Goal: Transaction & Acquisition: Subscribe to service/newsletter

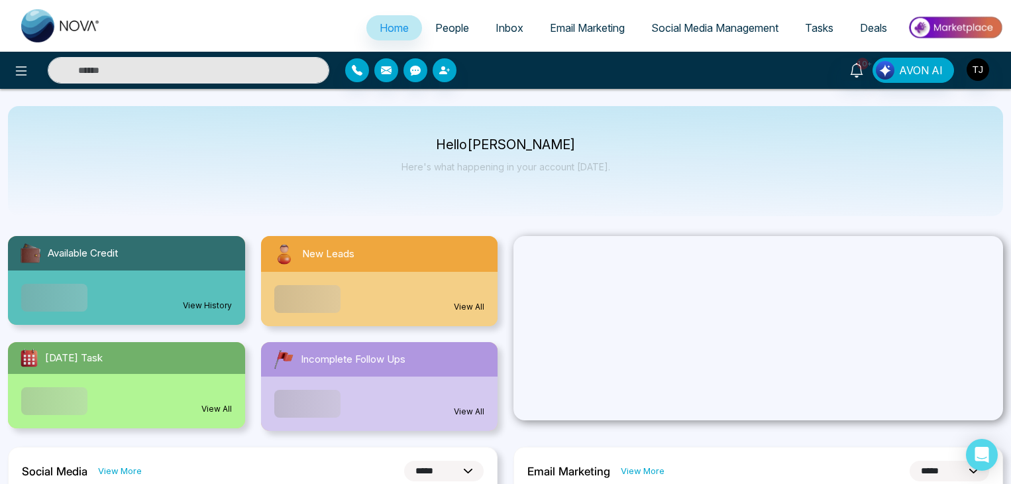
select select "*"
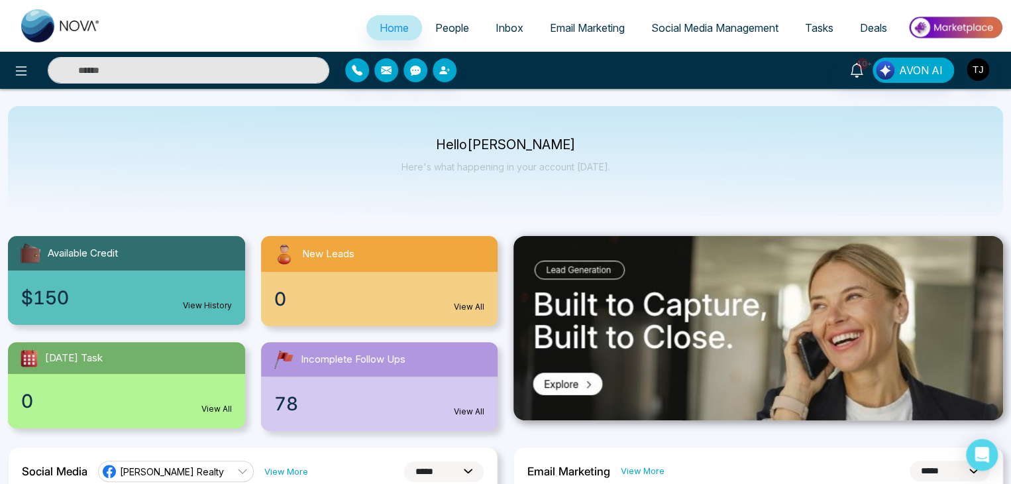
click at [442, 32] on span "People" at bounding box center [452, 27] width 34 height 13
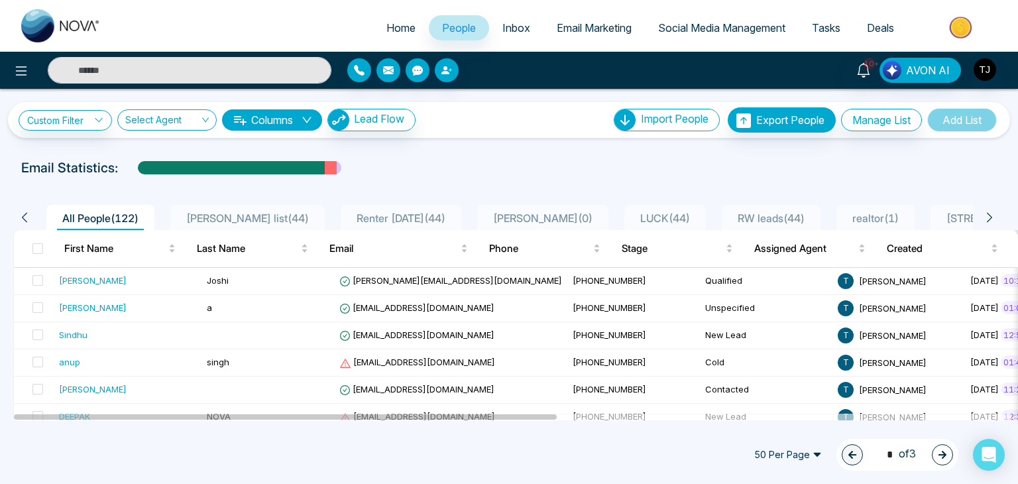
click at [502, 33] on span "Inbox" at bounding box center [516, 27] width 28 height 13
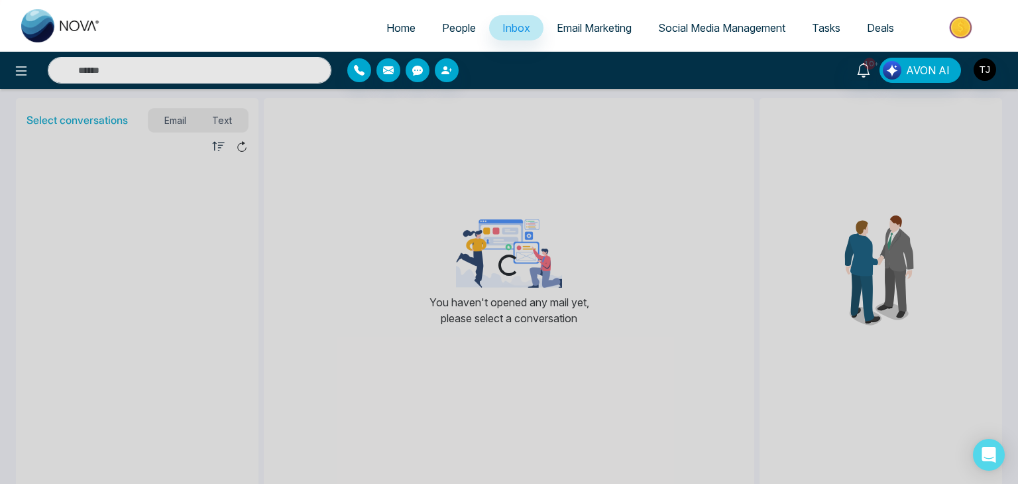
click at [697, 30] on span "Social Media Management" at bounding box center [721, 27] width 127 height 13
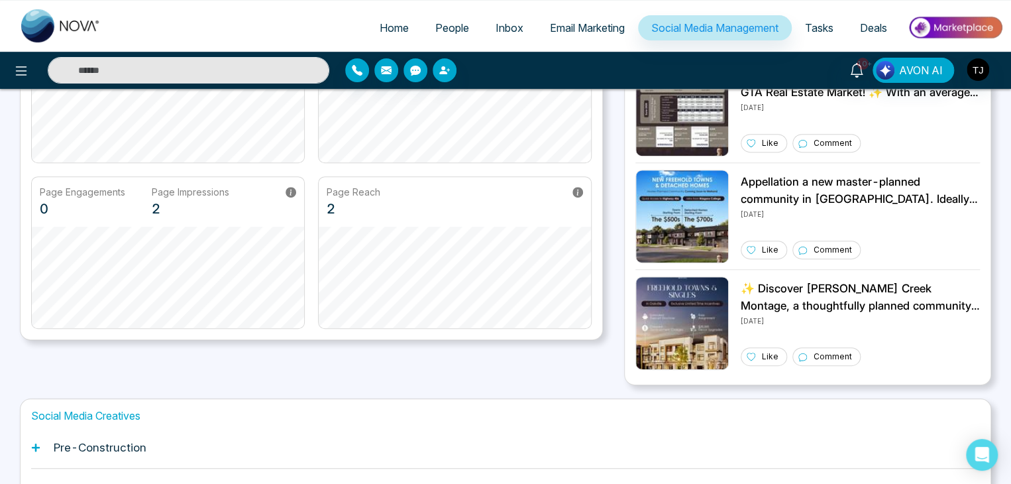
scroll to position [371, 0]
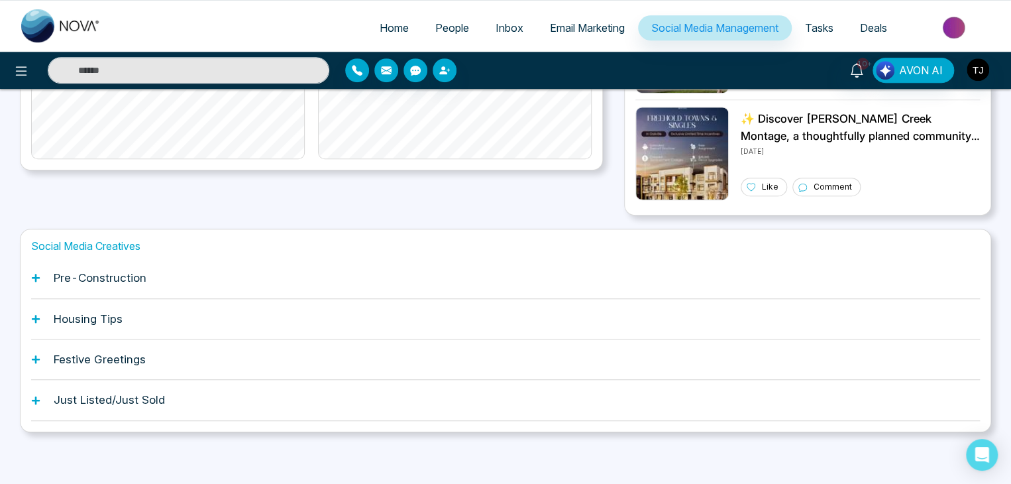
click at [596, 284] on div "Pre-Construction" at bounding box center [505, 278] width 949 height 40
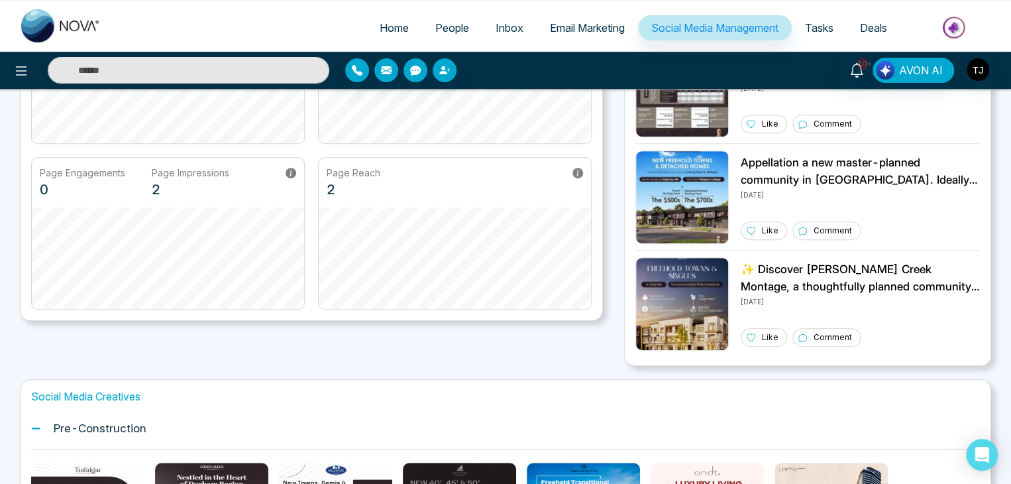
scroll to position [0, 0]
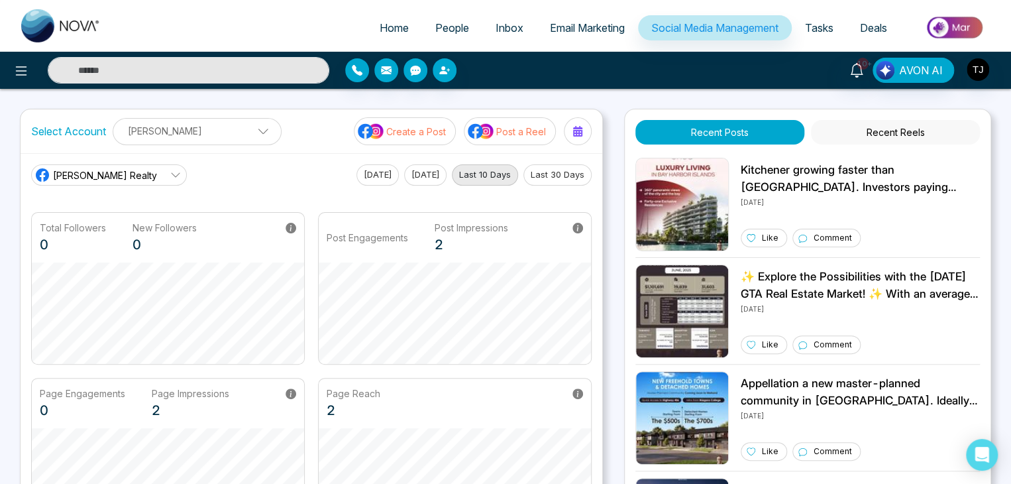
click at [589, 15] on link "Email Marketing" at bounding box center [587, 27] width 101 height 25
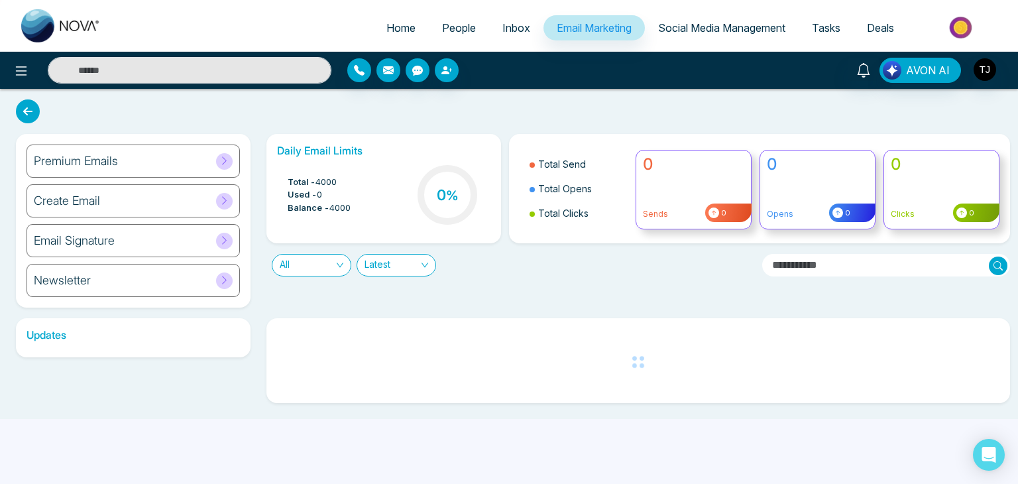
click at [178, 170] on div "Premium Emails" at bounding box center [133, 160] width 213 height 33
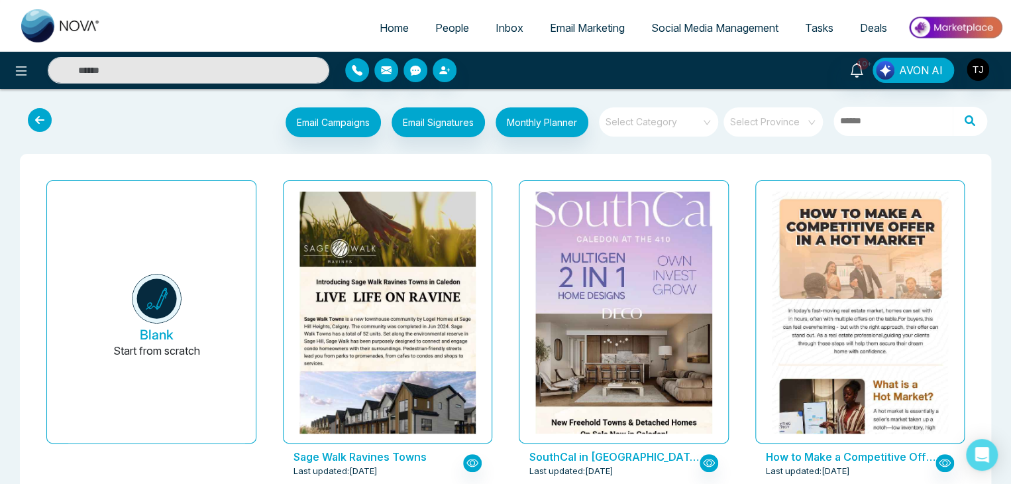
scroll to position [1, 0]
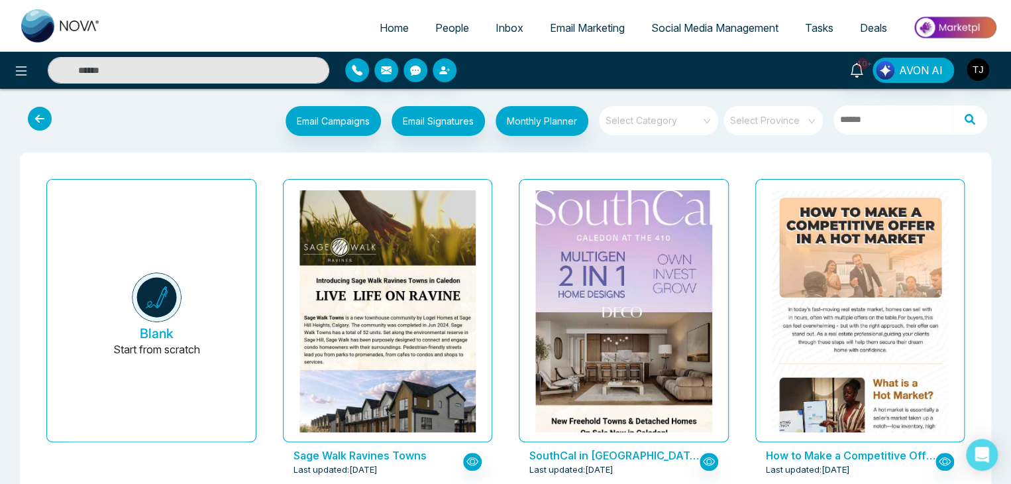
click at [652, 32] on span "Social Media Management" at bounding box center [715, 27] width 127 height 13
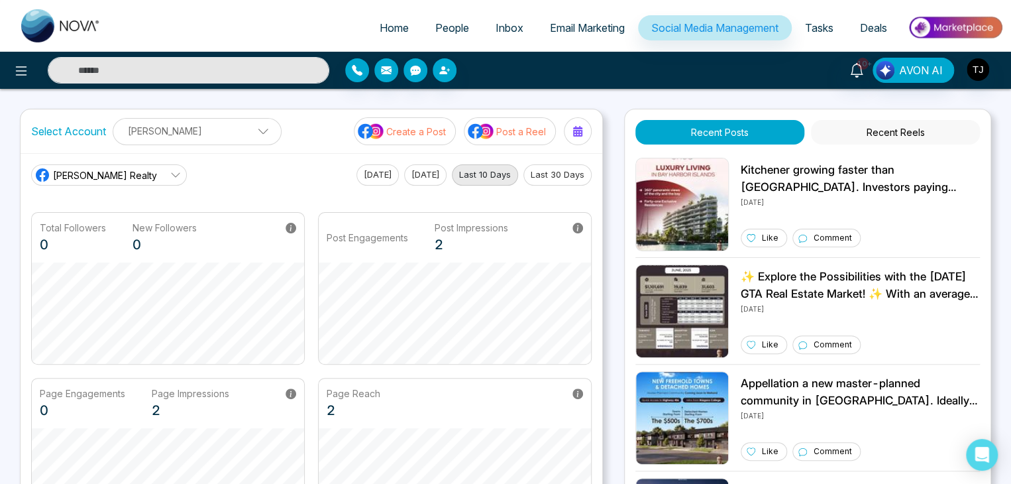
click at [433, 135] on p "Create a Post" at bounding box center [416, 132] width 60 height 14
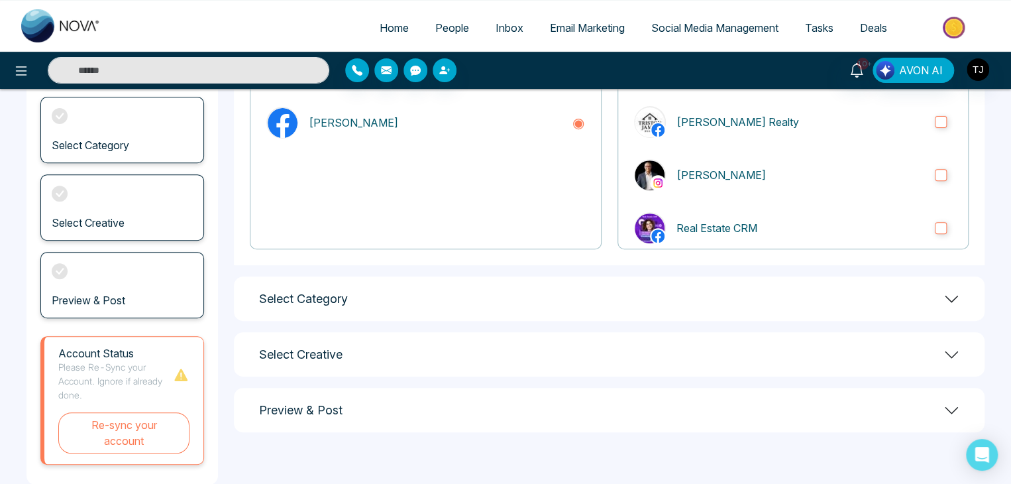
scroll to position [186, 0]
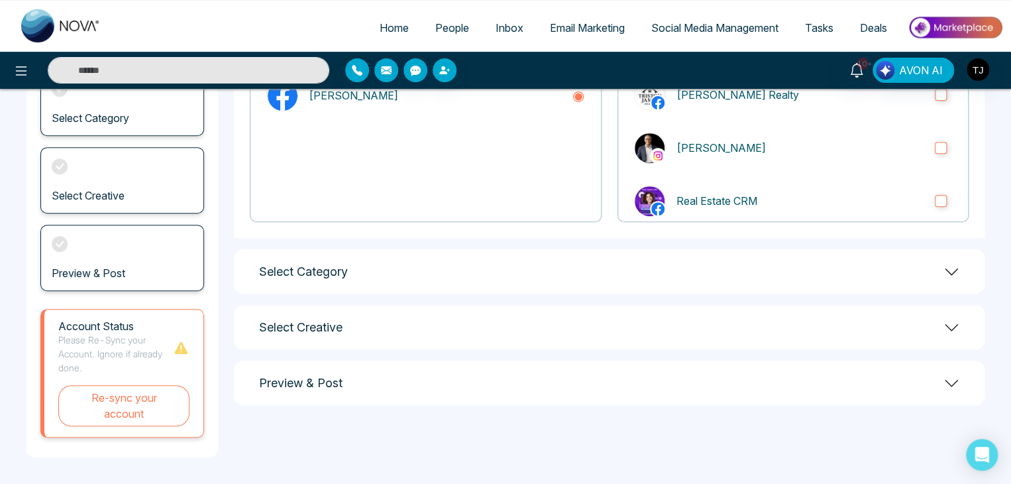
click at [630, 282] on div "Select Category" at bounding box center [609, 271] width 751 height 44
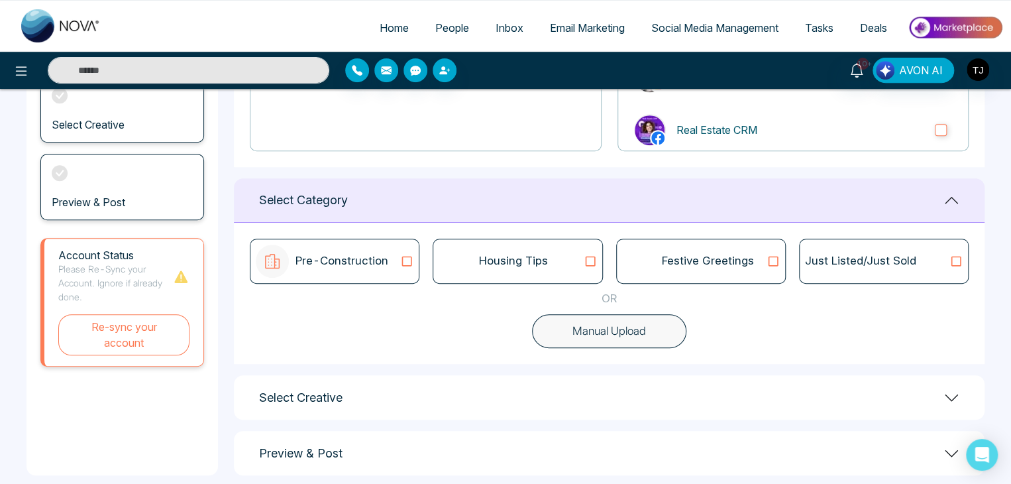
scroll to position [261, 0]
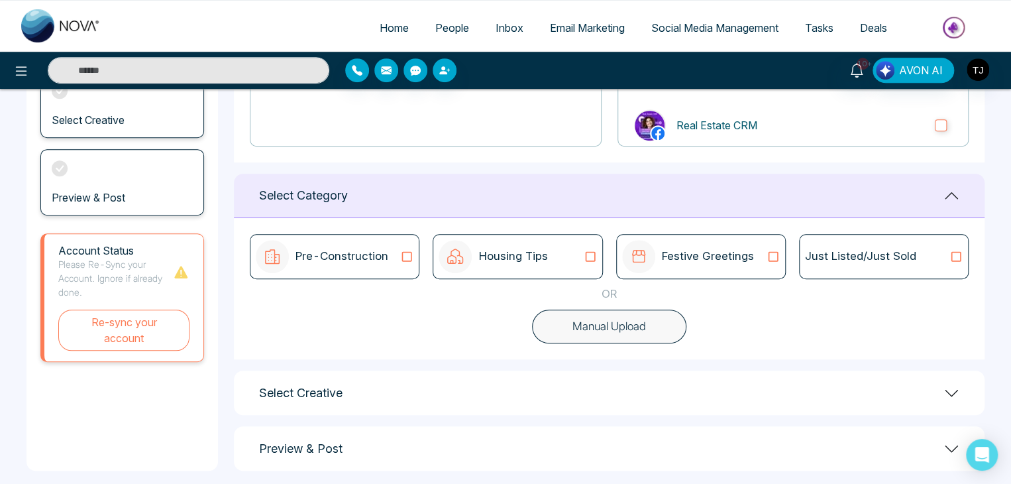
click at [387, 255] on p "Pre-Construction" at bounding box center [342, 256] width 93 height 17
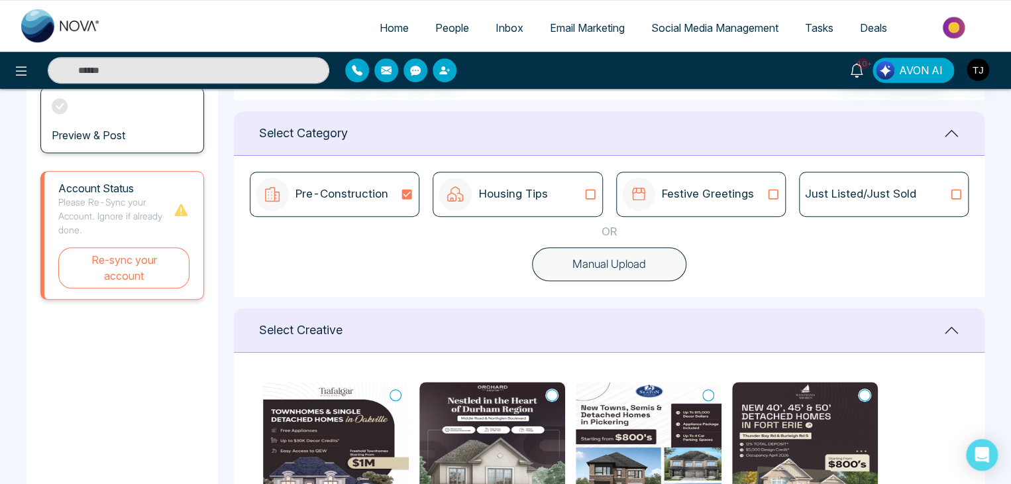
scroll to position [297, 0]
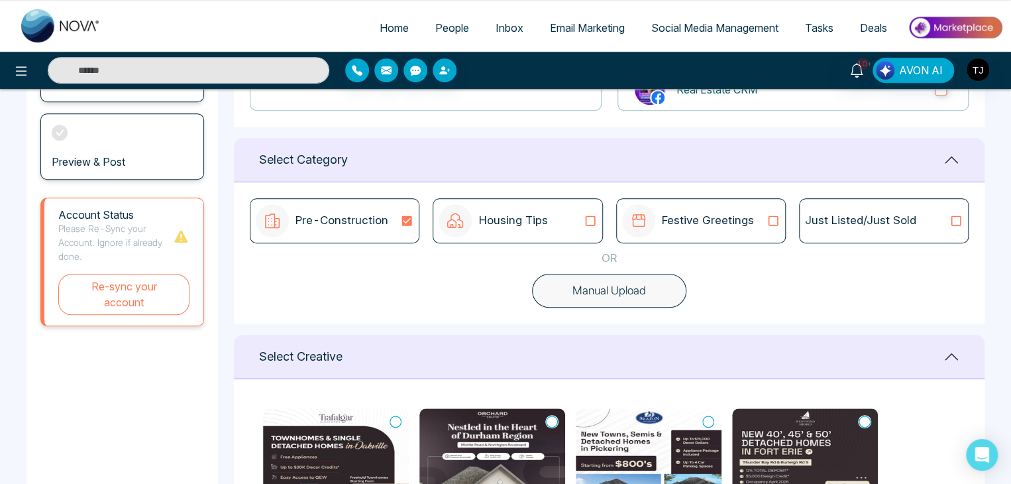
click at [798, 32] on link "Tasks" at bounding box center [819, 27] width 55 height 25
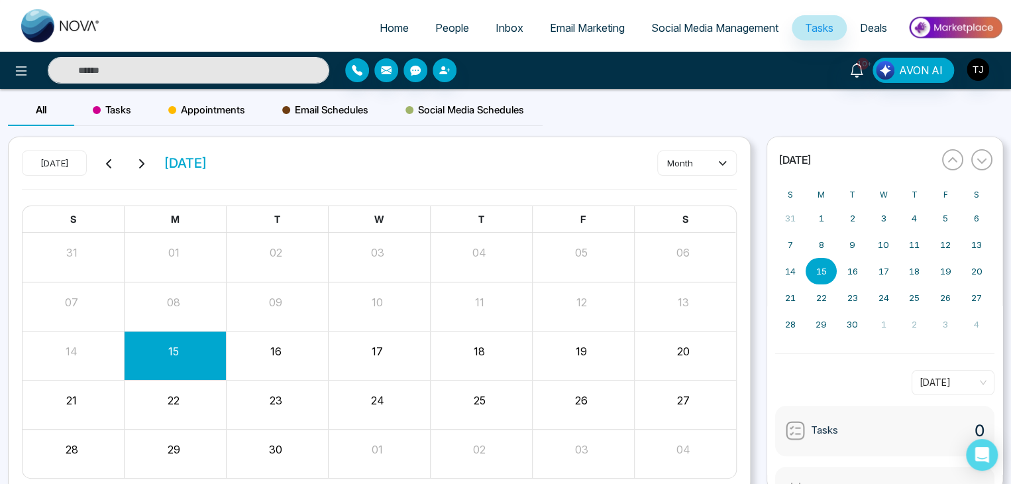
click at [862, 21] on link "Deals" at bounding box center [874, 27] width 54 height 25
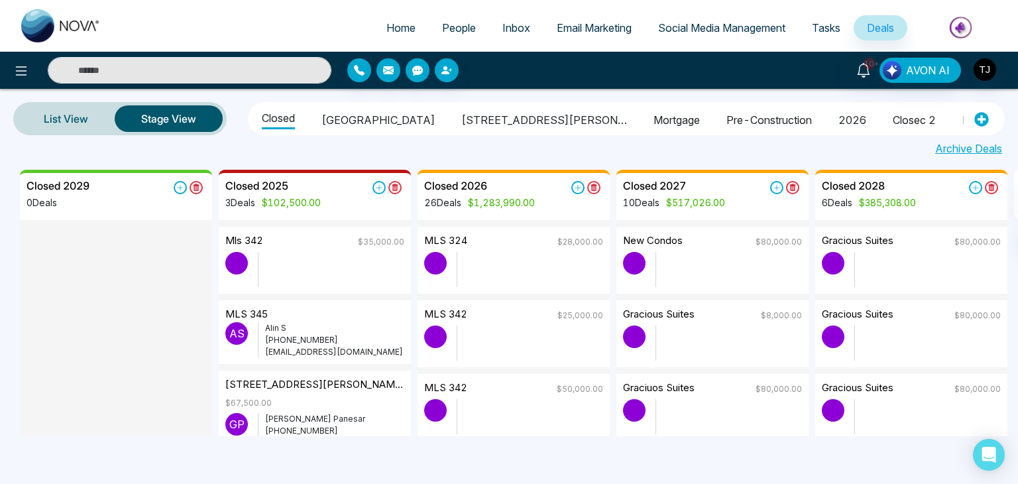
click at [962, 27] on img at bounding box center [962, 28] width 96 height 30
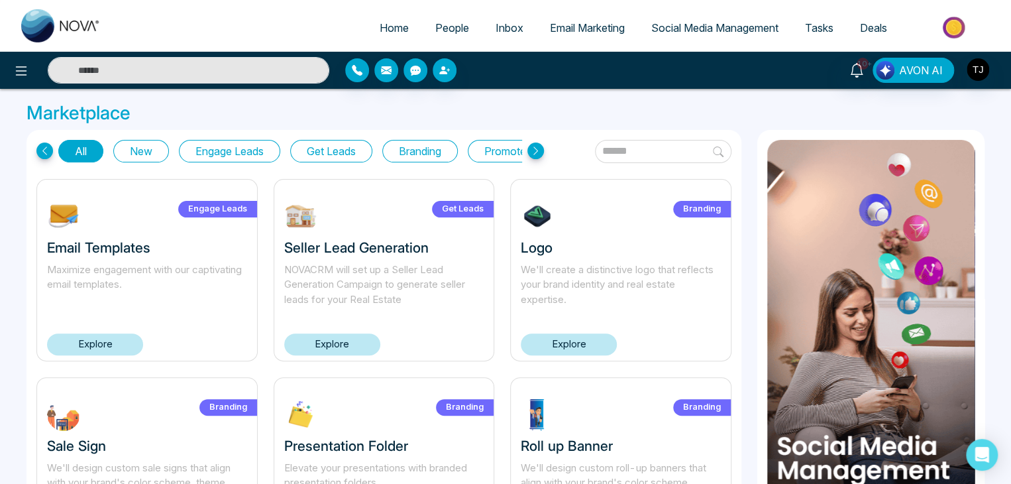
click at [393, 30] on span "Home" at bounding box center [394, 27] width 29 height 13
select select "*"
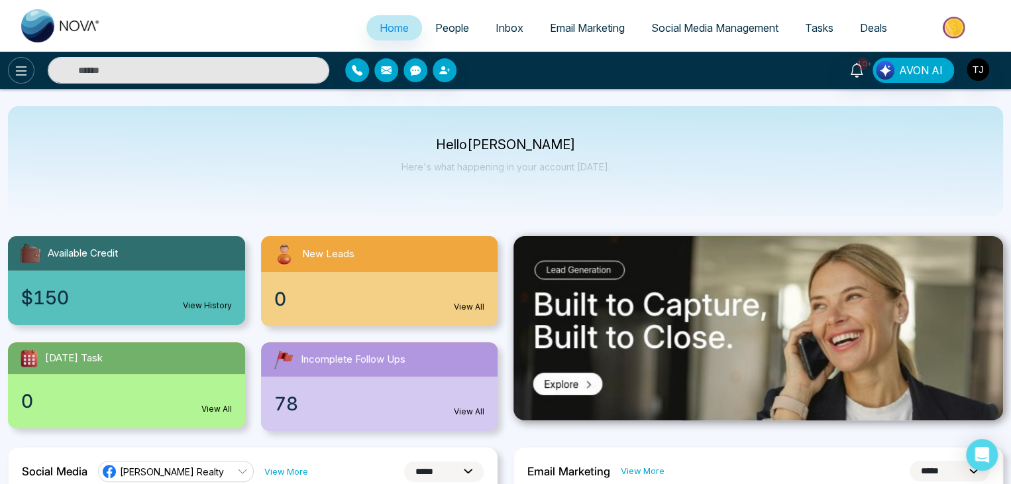
click at [30, 78] on button at bounding box center [21, 70] width 27 height 27
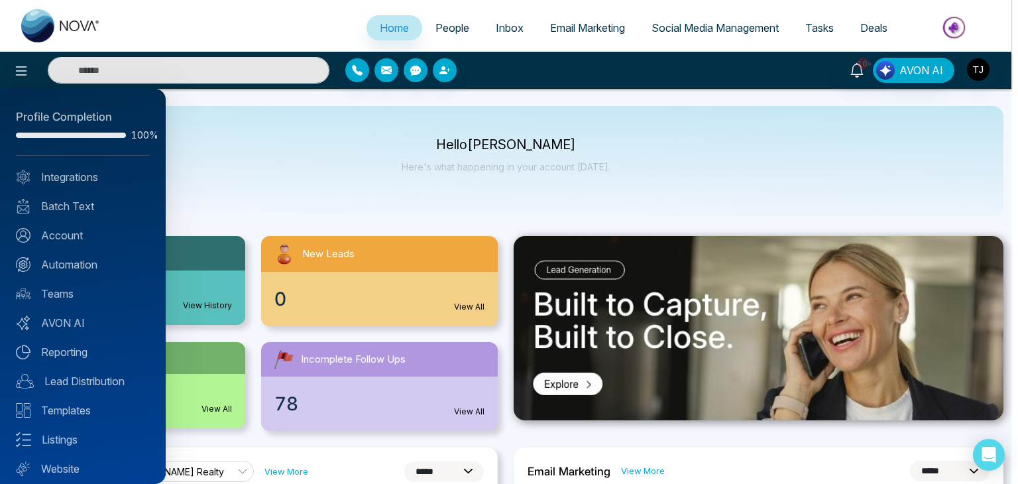
scroll to position [37, 0]
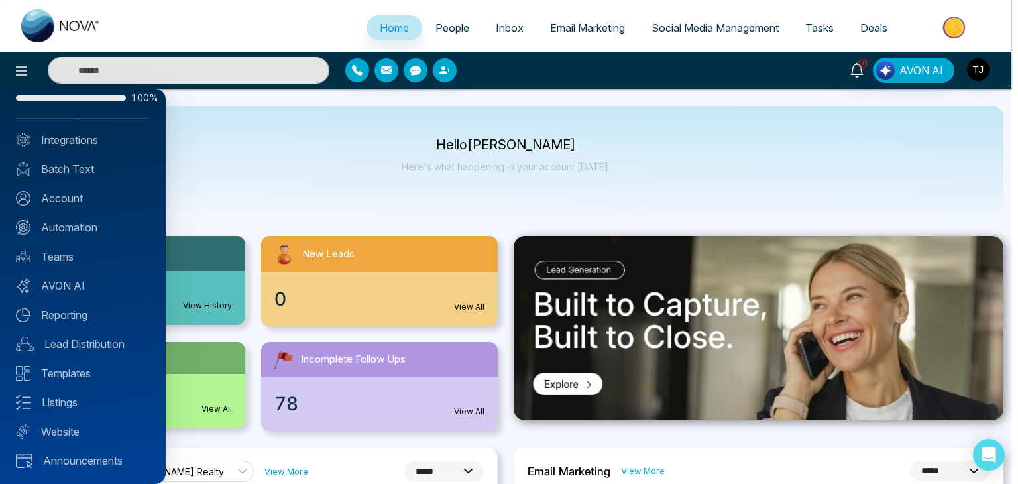
click at [475, 154] on div at bounding box center [509, 242] width 1018 height 484
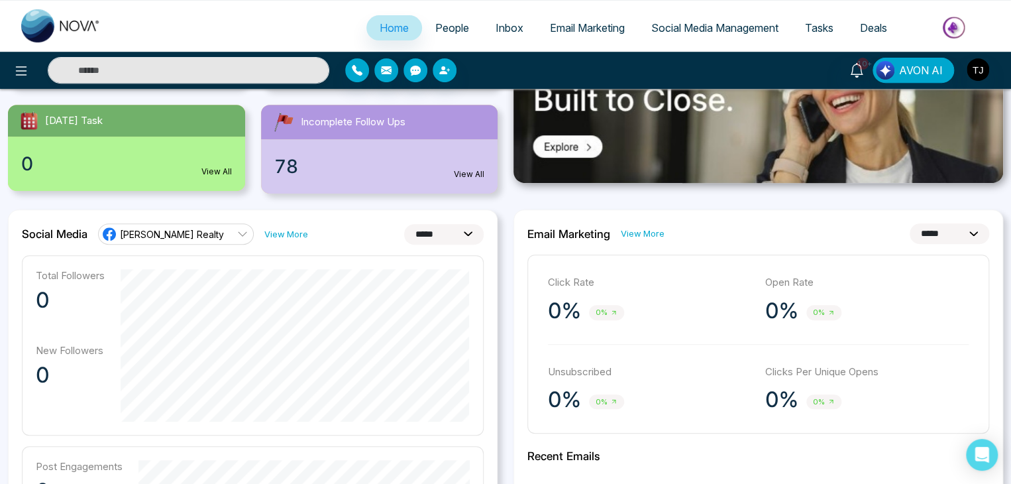
scroll to position [236, 0]
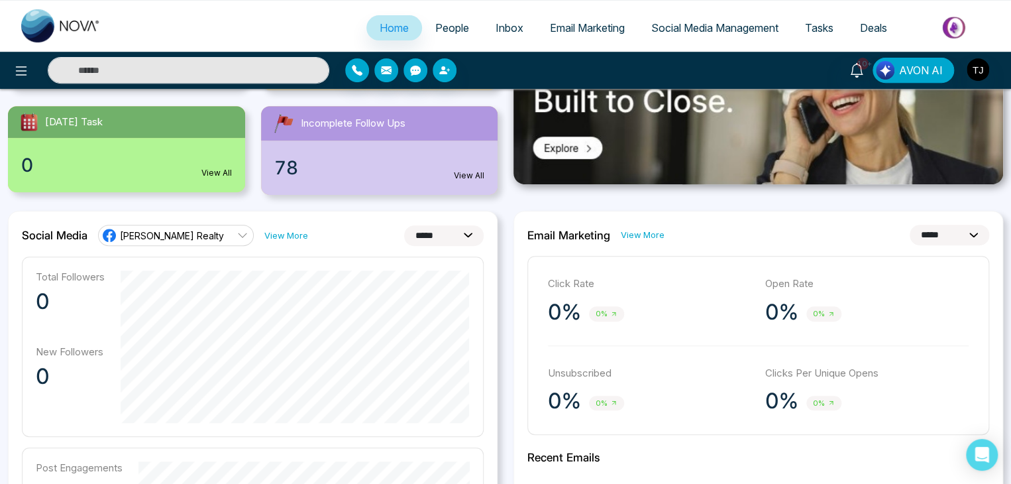
click at [952, 240] on select "**********" at bounding box center [950, 235] width 80 height 21
click at [910, 225] on select "**********" at bounding box center [950, 235] width 80 height 21
click at [968, 231] on select "**********" at bounding box center [950, 235] width 80 height 21
click at [910, 225] on select "**********" at bounding box center [950, 235] width 80 height 21
click at [950, 225] on select "**********" at bounding box center [950, 235] width 80 height 21
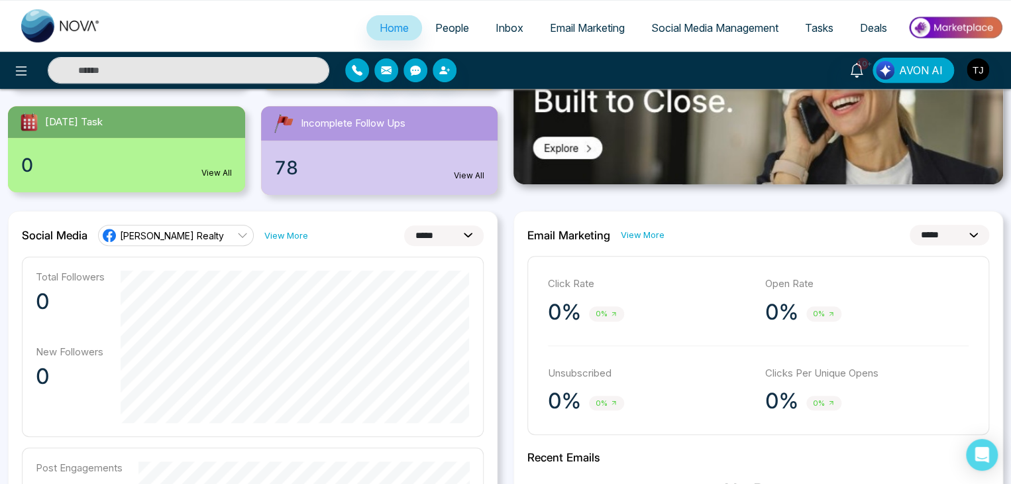
select select "*"
click at [910, 225] on select "**********" at bounding box center [950, 235] width 80 height 21
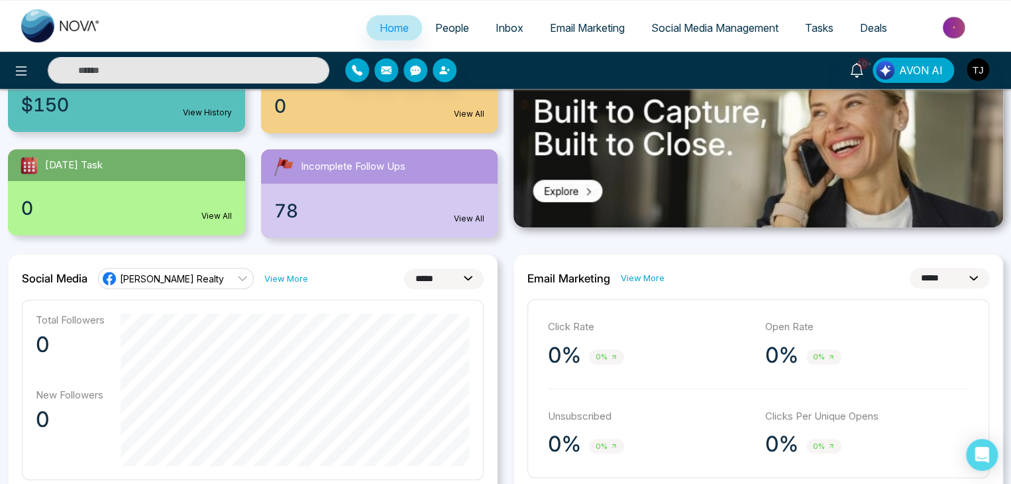
scroll to position [0, 0]
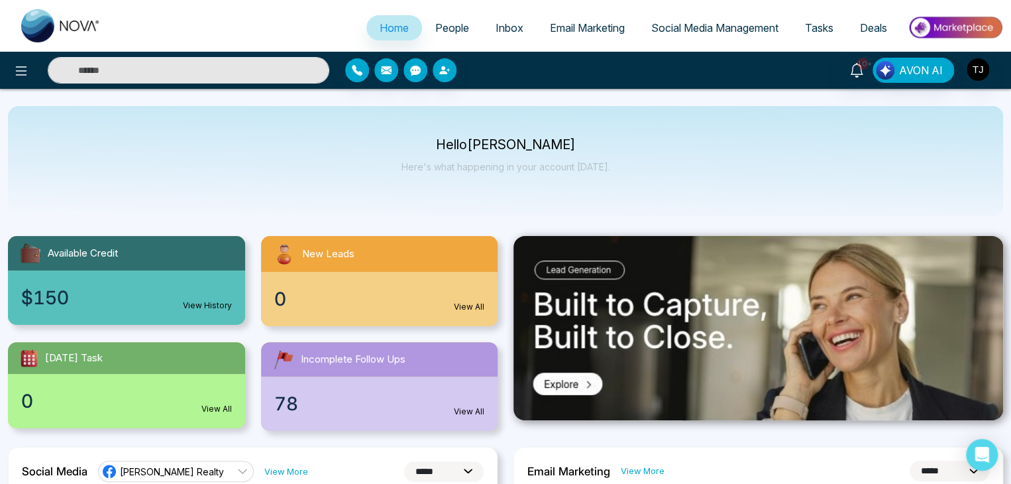
click at [570, 27] on span "Email Marketing" at bounding box center [587, 27] width 75 height 13
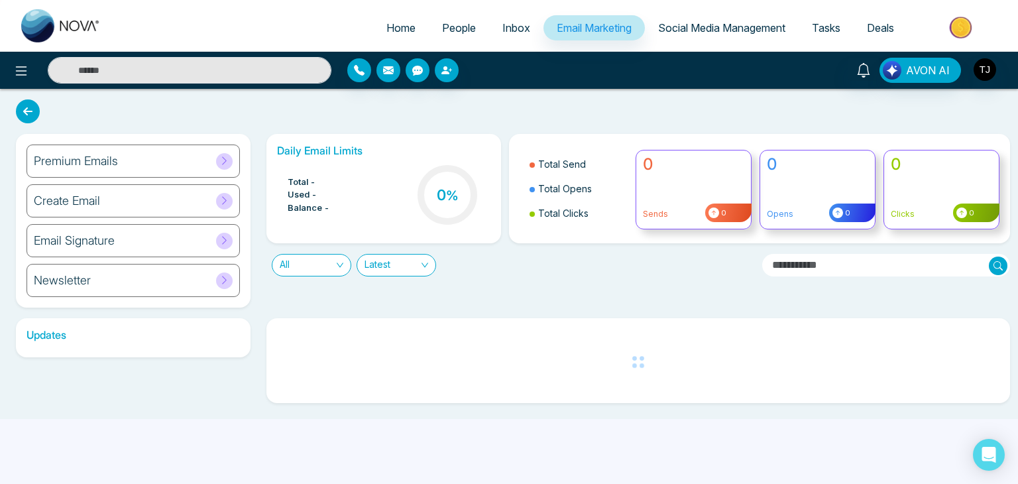
click at [198, 150] on div "Premium Emails" at bounding box center [133, 160] width 213 height 33
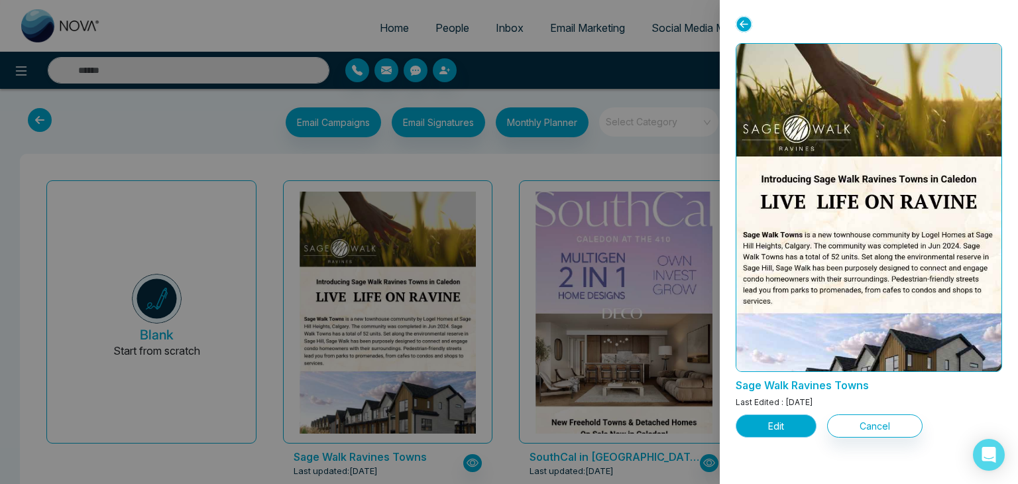
click at [764, 422] on button "Edit" at bounding box center [776, 425] width 81 height 23
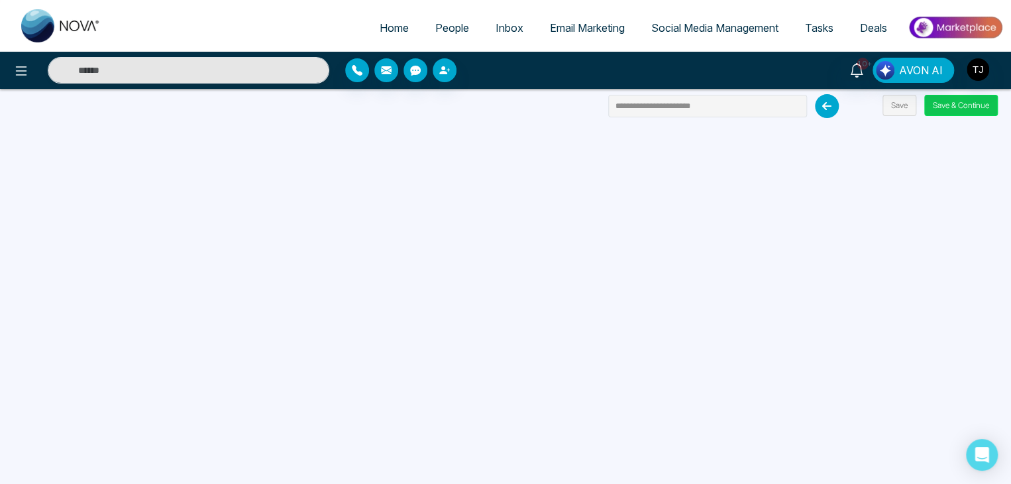
click at [972, 101] on button "Save & Continue" at bounding box center [962, 105] width 74 height 21
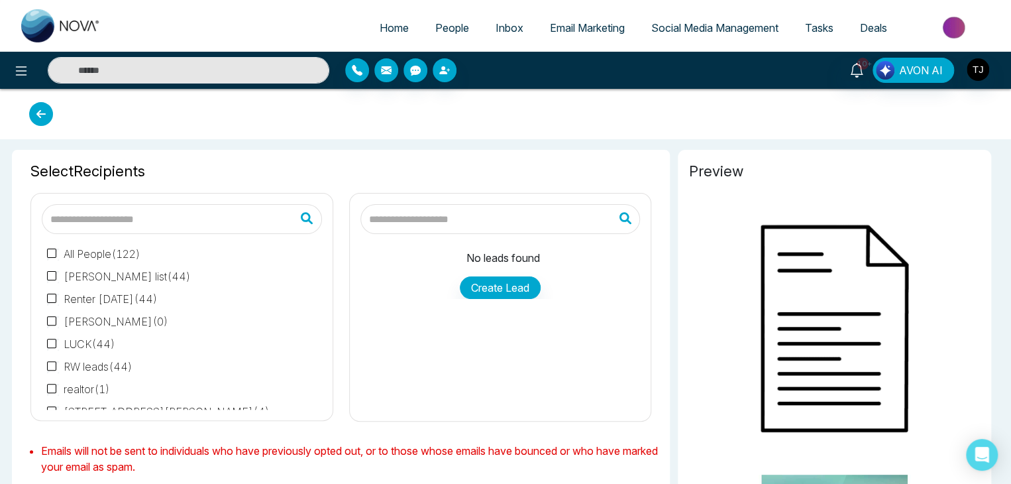
type input "**********"
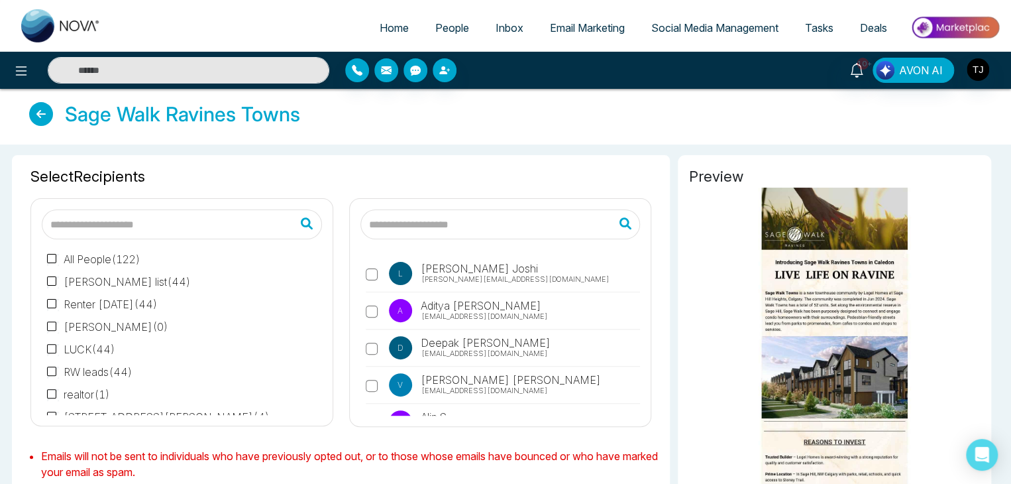
click at [363, 270] on div "L Lokesh Joshi lokesh@mmnovatech.com A Aditya Kumar aditya@mmnovatech.com D Dee…" at bounding box center [501, 333] width 280 height 166
click at [376, 376] on label "V Vijay Kumar vijay@mmnovatech.com" at bounding box center [503, 388] width 275 height 30
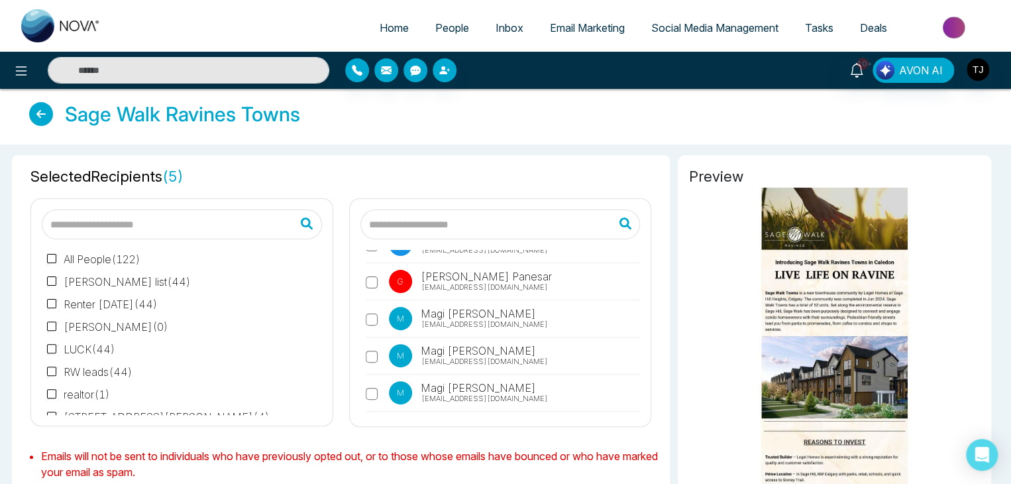
scroll to position [821, 0]
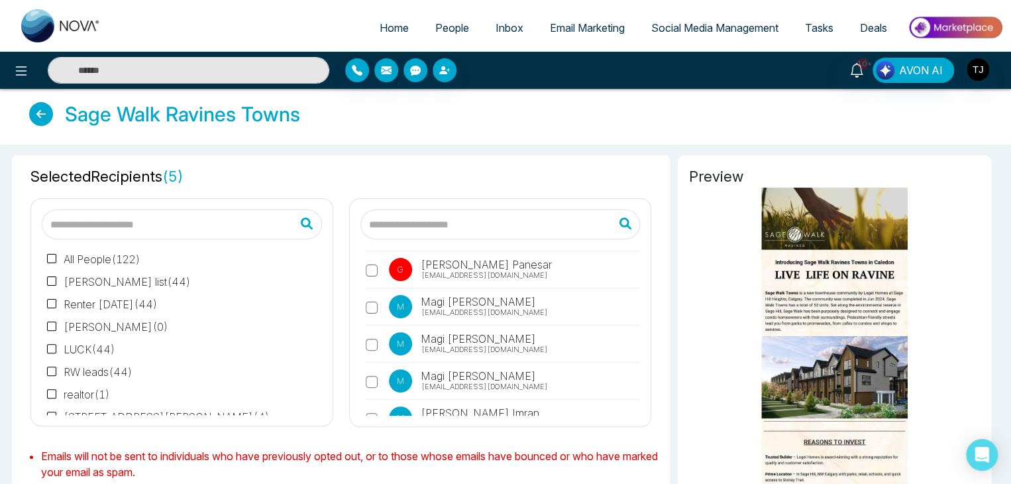
click at [374, 369] on label "M Magi Mannepalli magi@mmnovatech.com" at bounding box center [503, 384] width 275 height 30
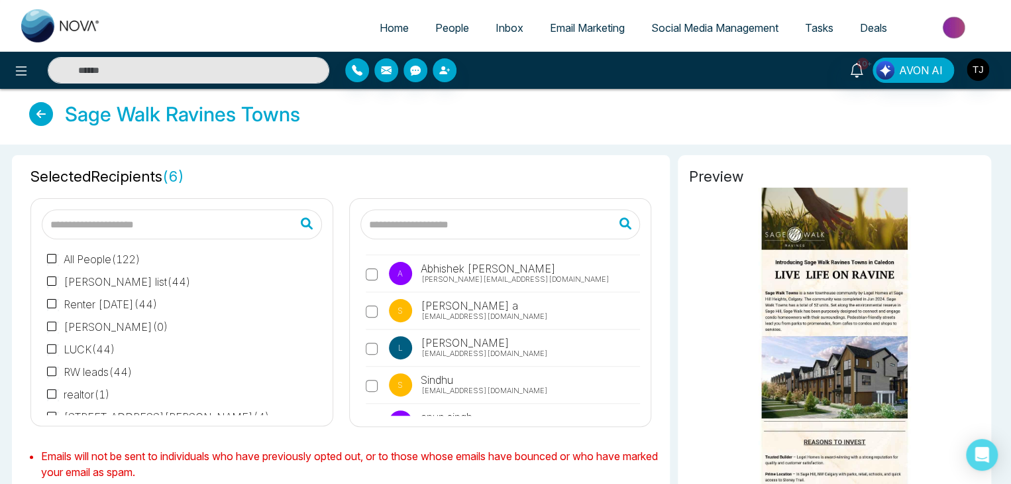
scroll to position [1746, 0]
click at [365, 341] on div "L Lokesh Joshi lokesh@mmnovatech.com A Aditya Kumar aditya@mmnovatech.com D Dee…" at bounding box center [501, 333] width 280 height 166
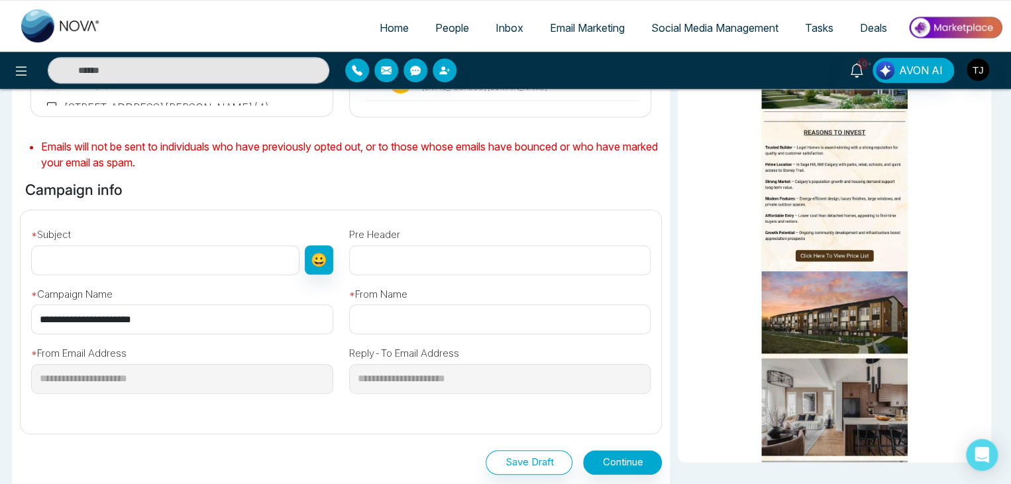
scroll to position [321, 0]
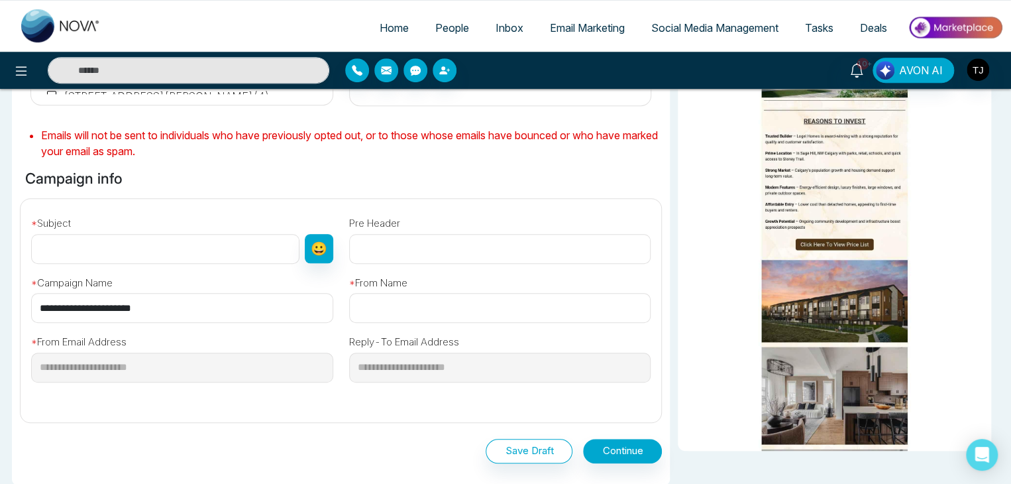
click at [170, 296] on input "**********" at bounding box center [182, 308] width 302 height 30
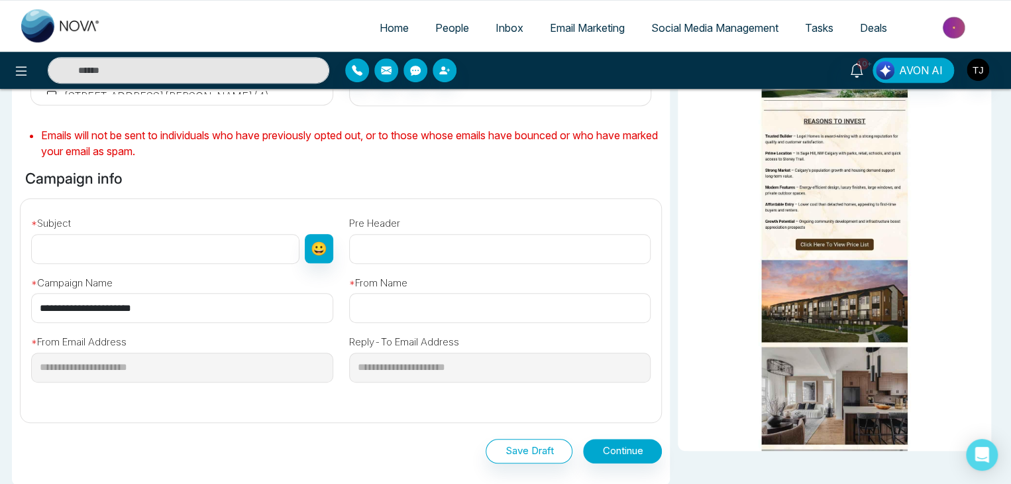
click at [170, 296] on input "**********" at bounding box center [182, 308] width 302 height 30
click at [197, 253] on input "text" at bounding box center [165, 249] width 268 height 30
paste input "**********"
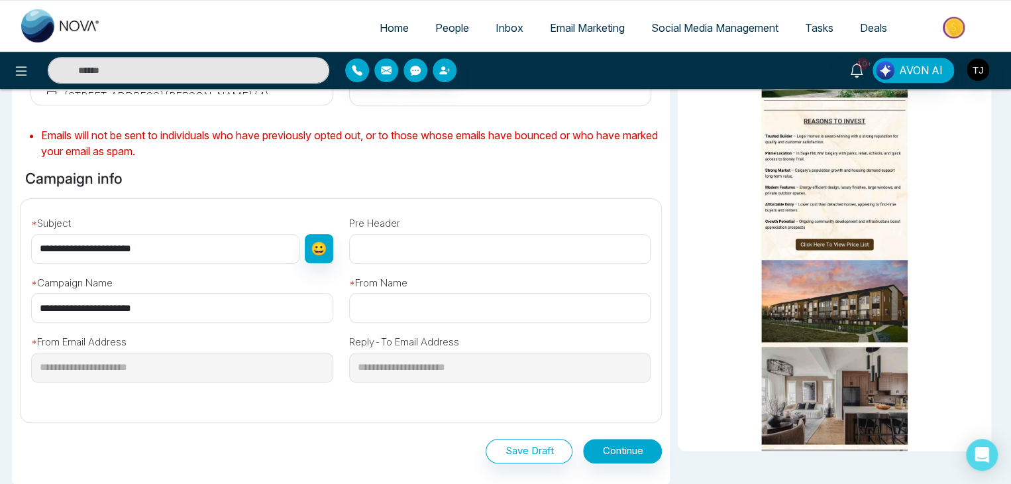
paste input "**********"
type input "**********"
click at [406, 307] on input "text" at bounding box center [500, 308] width 302 height 30
paste input "**********"
type input "**********"
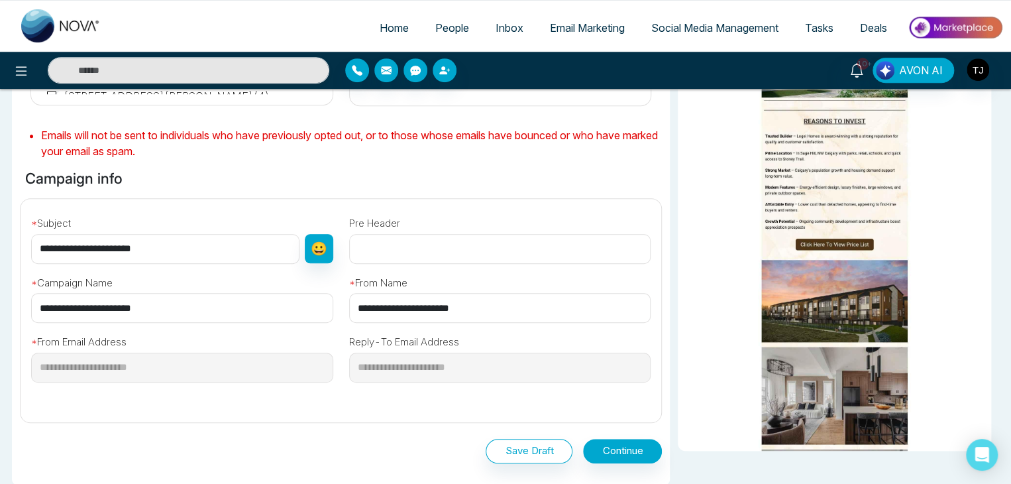
click at [443, 410] on div "**********" at bounding box center [341, 310] width 642 height 225
click at [629, 449] on button "Continue" at bounding box center [622, 451] width 79 height 25
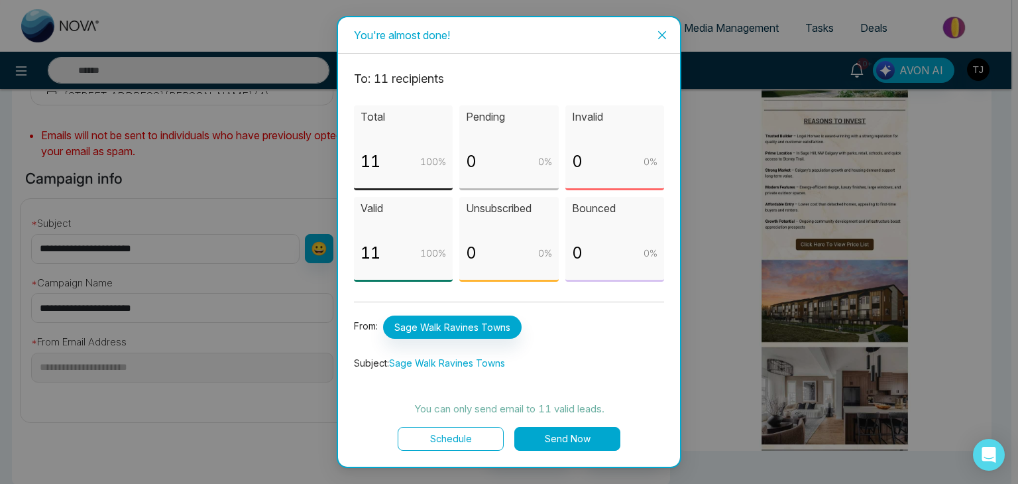
click at [594, 435] on button "Send Now" at bounding box center [567, 439] width 106 height 24
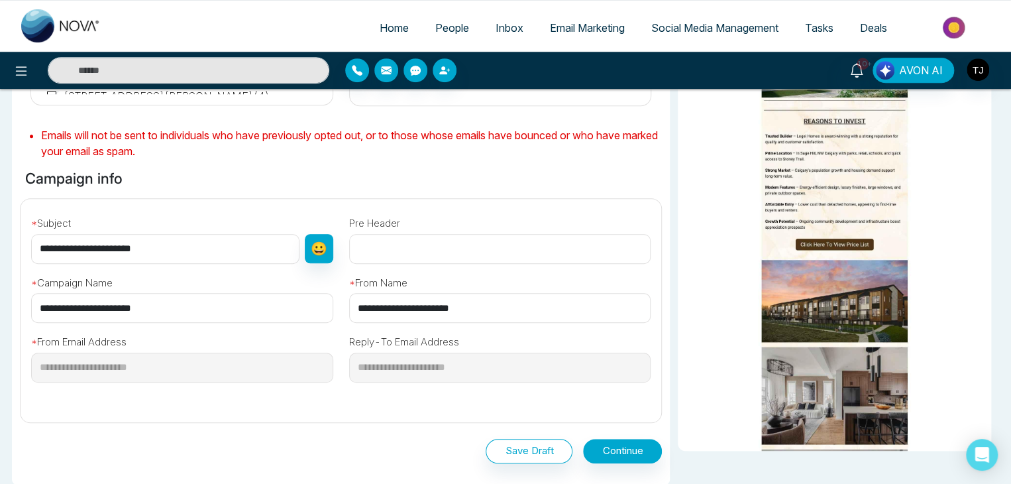
scroll to position [214, 0]
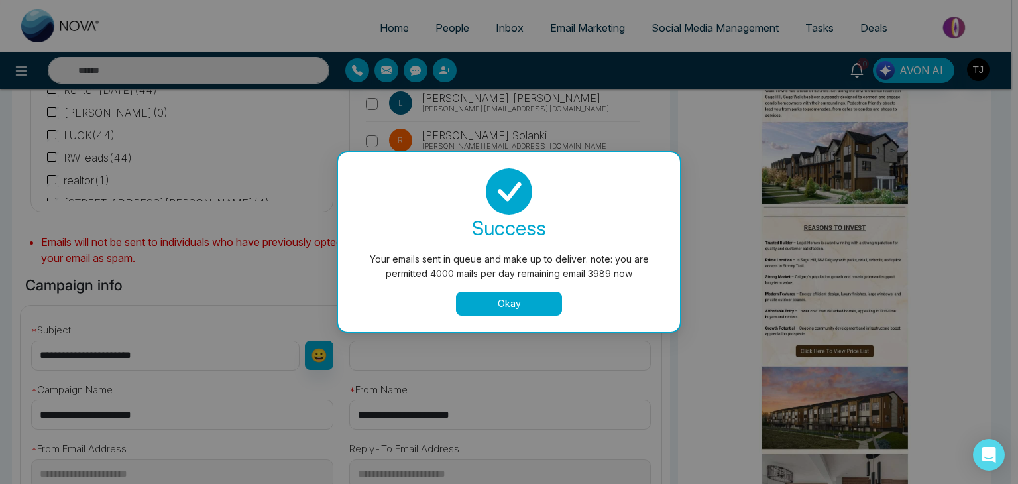
click at [538, 296] on button "Okay" at bounding box center [509, 304] width 106 height 24
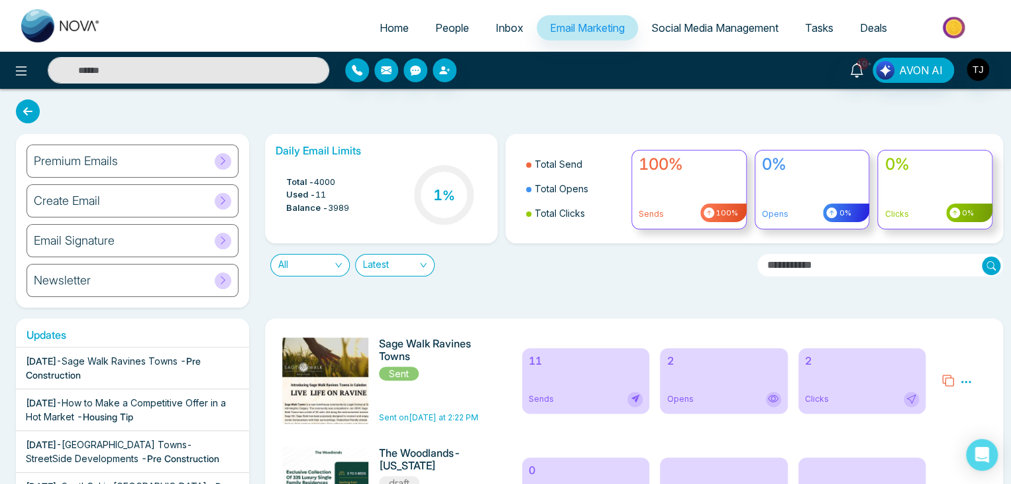
scroll to position [45, 0]
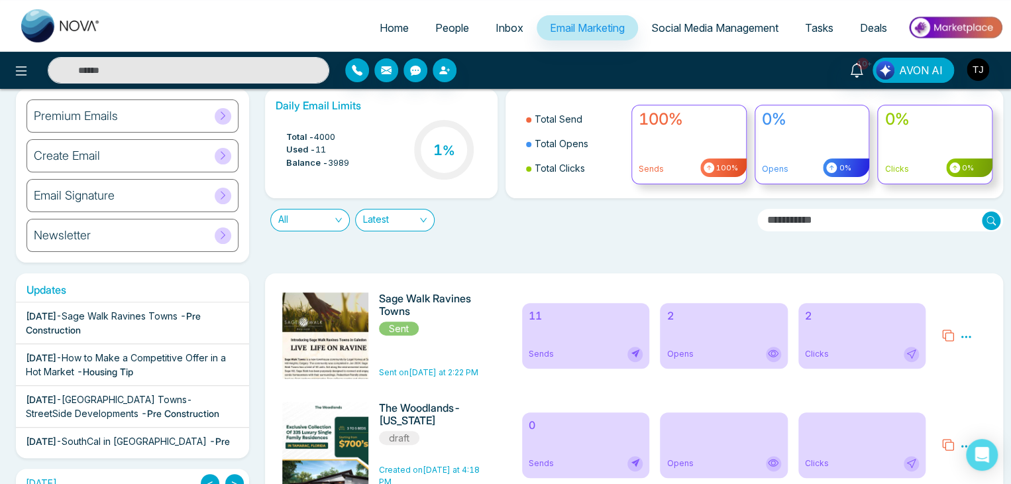
click at [389, 27] on span "Home" at bounding box center [394, 27] width 29 height 13
select select "*"
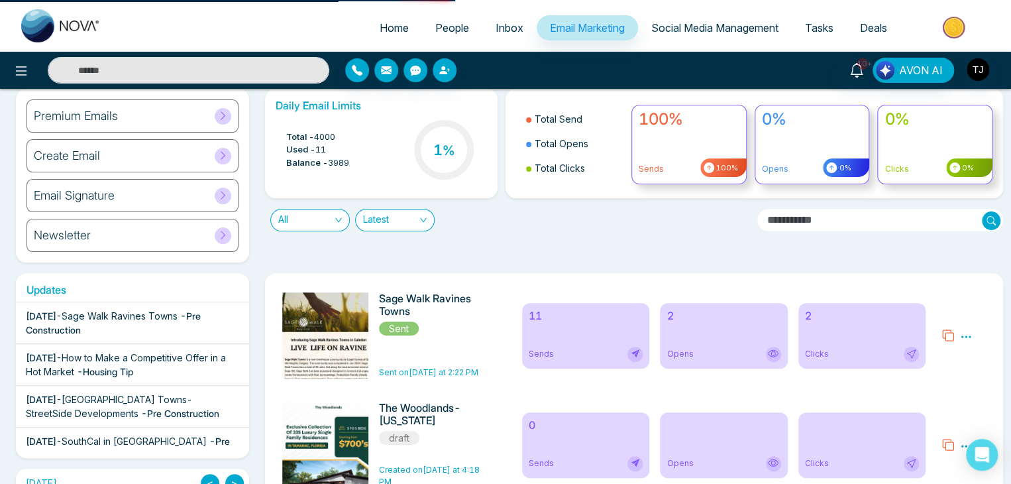
select select "*"
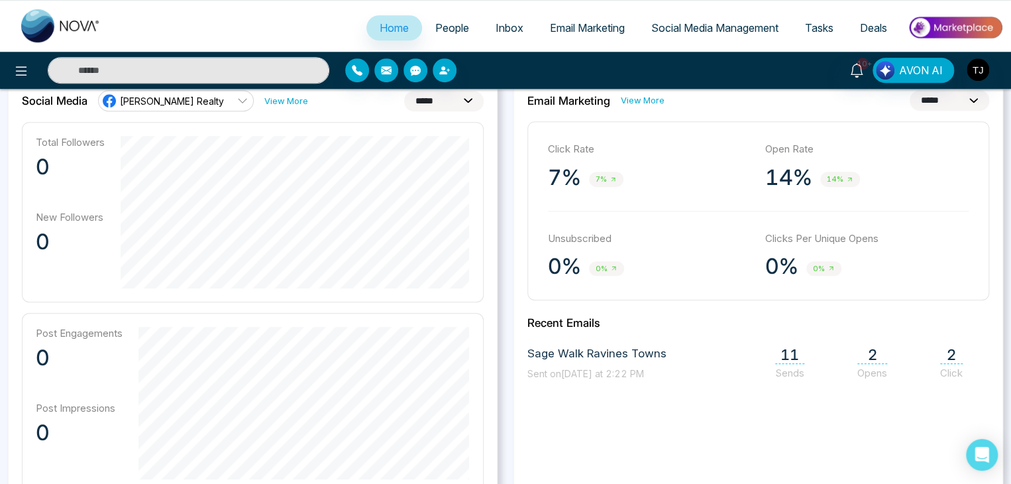
scroll to position [373, 0]
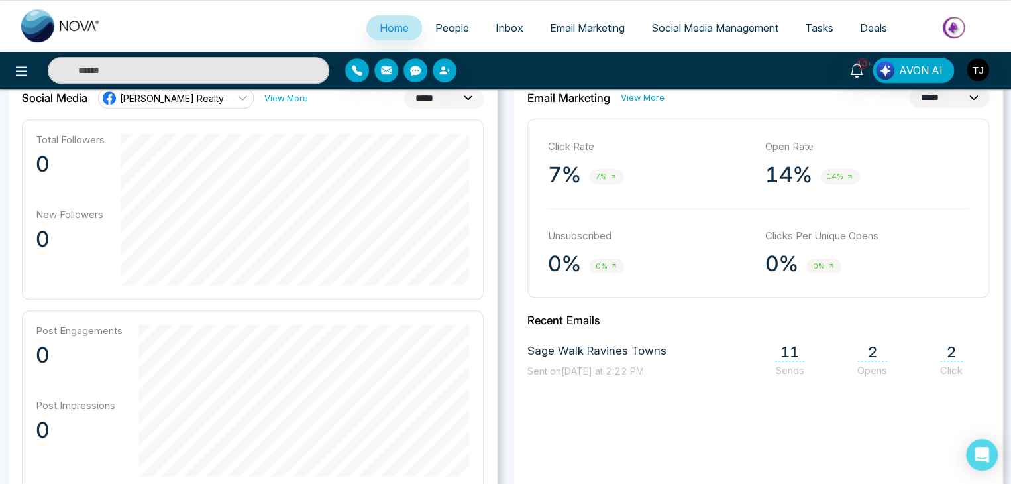
click at [878, 351] on span "2" at bounding box center [873, 352] width 30 height 18
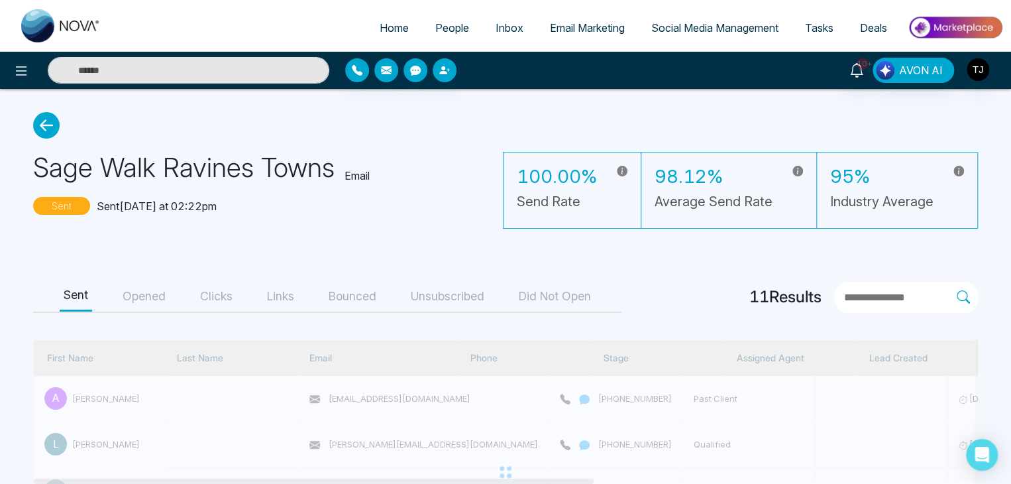
scroll to position [13, 0]
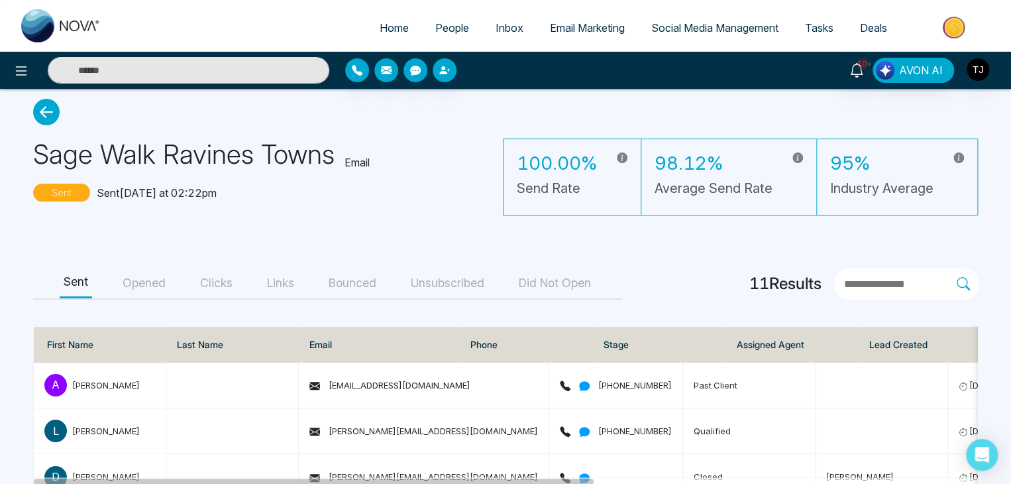
click at [157, 292] on button "Opened" at bounding box center [144, 283] width 51 height 30
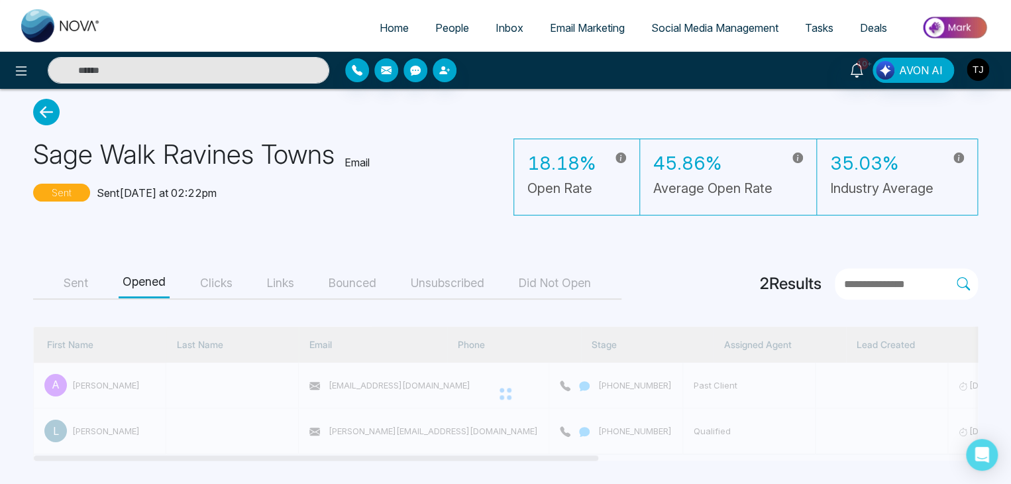
scroll to position [13, 0]
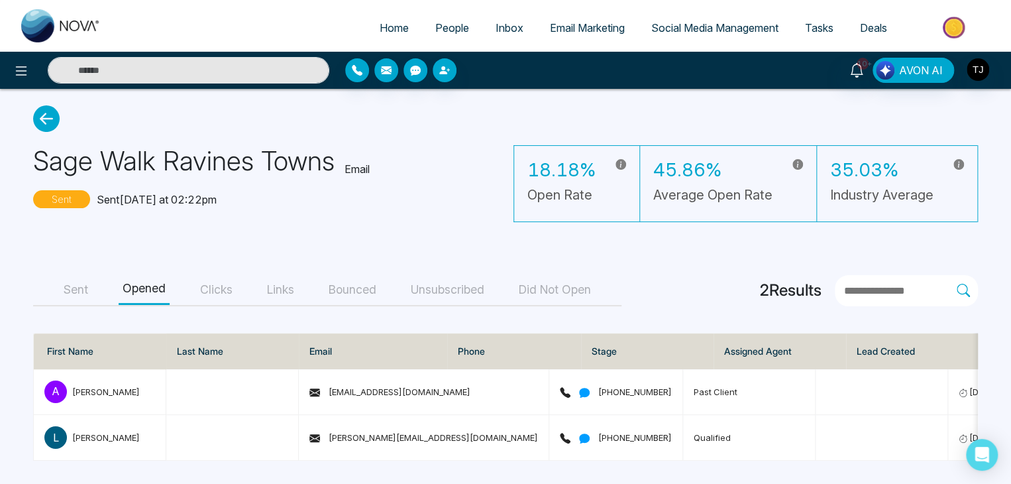
click at [223, 279] on button "Clicks" at bounding box center [216, 290] width 40 height 30
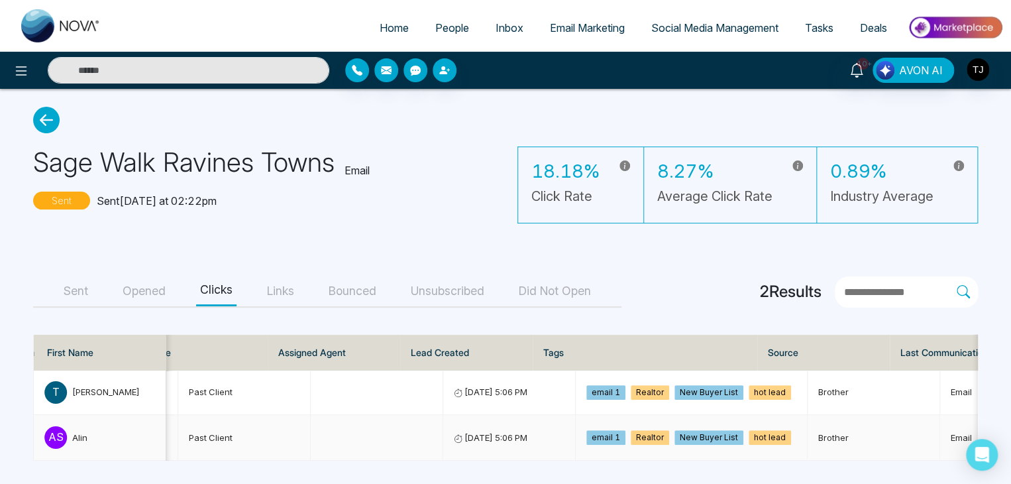
scroll to position [0, 0]
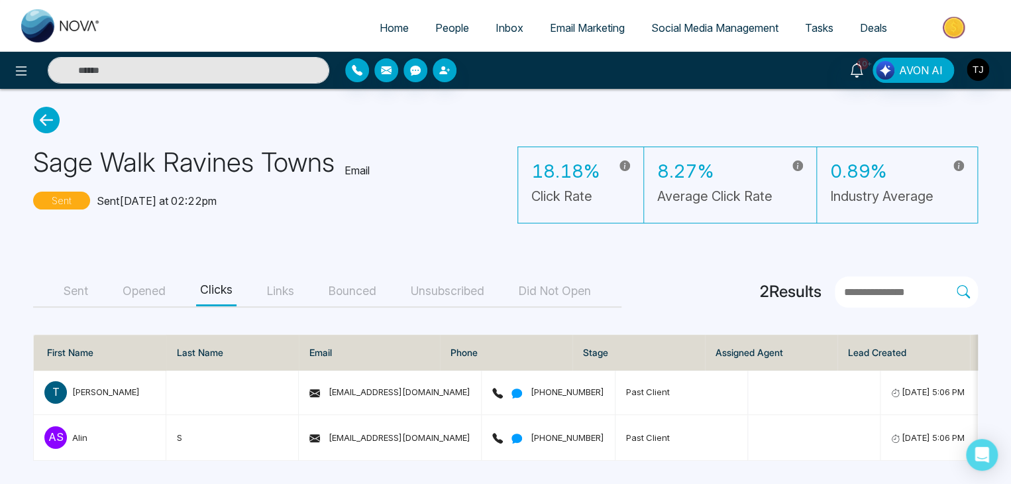
click at [164, 282] on button "Opened" at bounding box center [144, 291] width 51 height 30
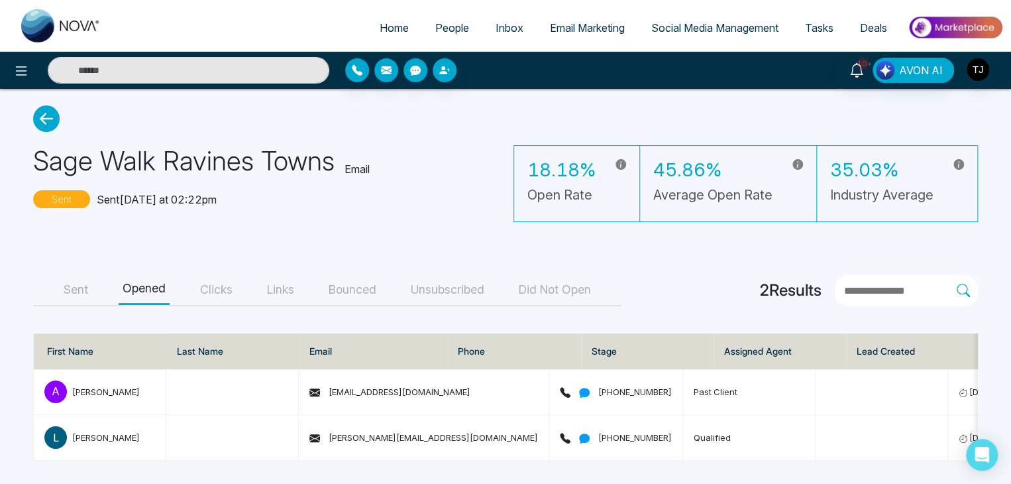
click at [220, 279] on button "Clicks" at bounding box center [216, 290] width 40 height 30
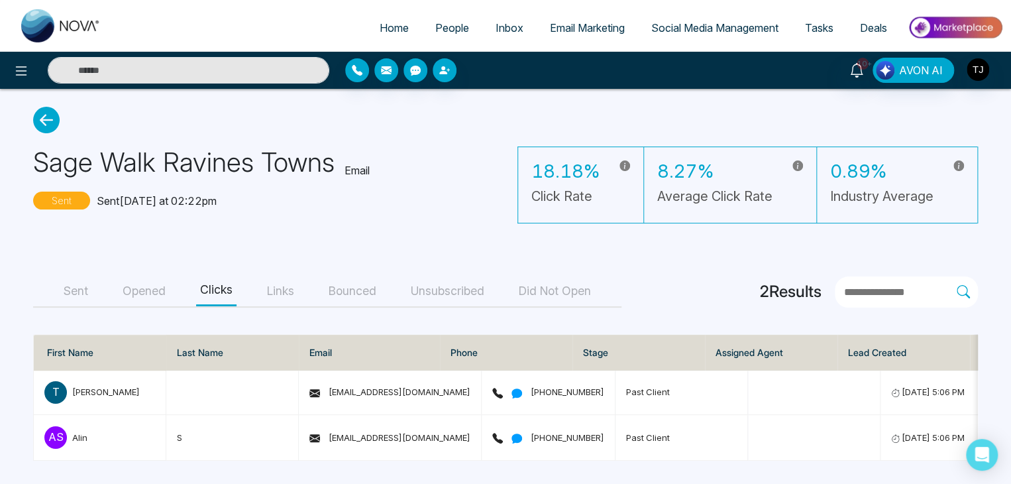
click at [84, 290] on button "Sent" at bounding box center [76, 291] width 32 height 30
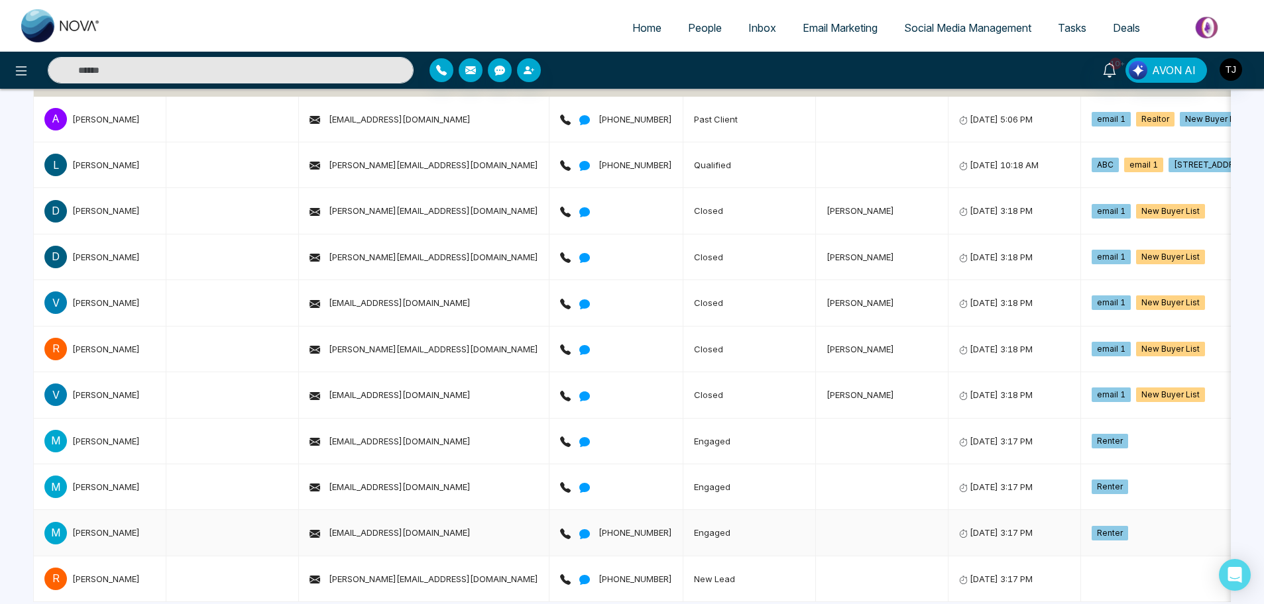
drag, startPoint x: 1013, startPoint y: 0, endPoint x: 787, endPoint y: 538, distance: 584.0
click at [816, 483] on td at bounding box center [882, 533] width 133 height 46
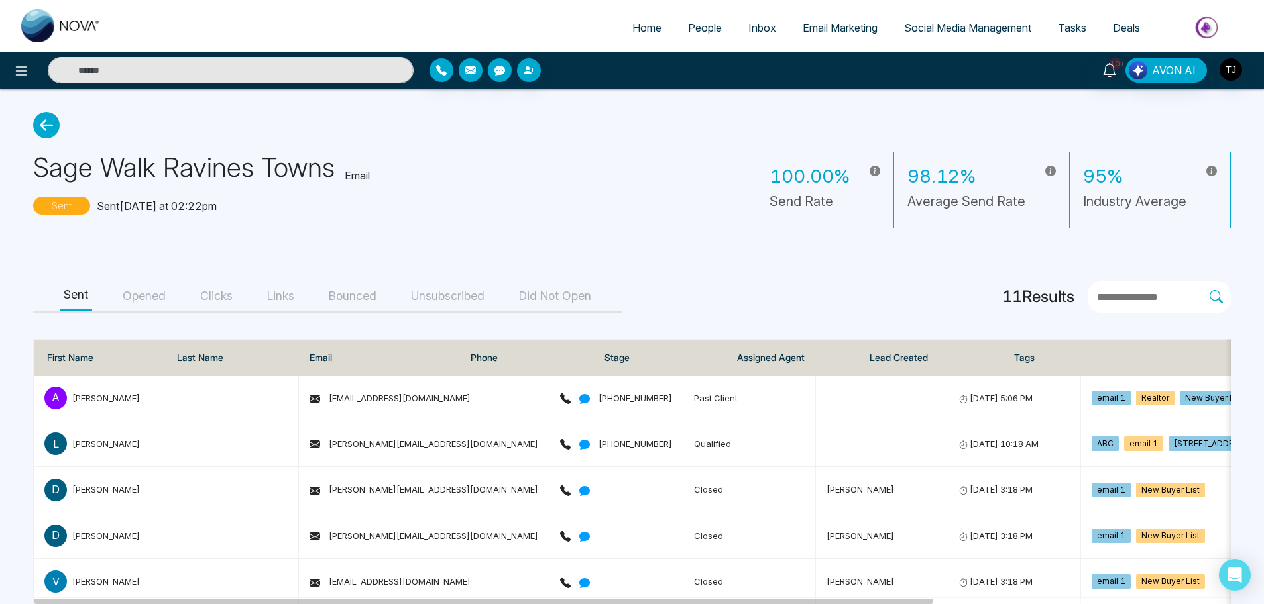
click at [232, 293] on button "Clicks" at bounding box center [216, 297] width 40 height 30
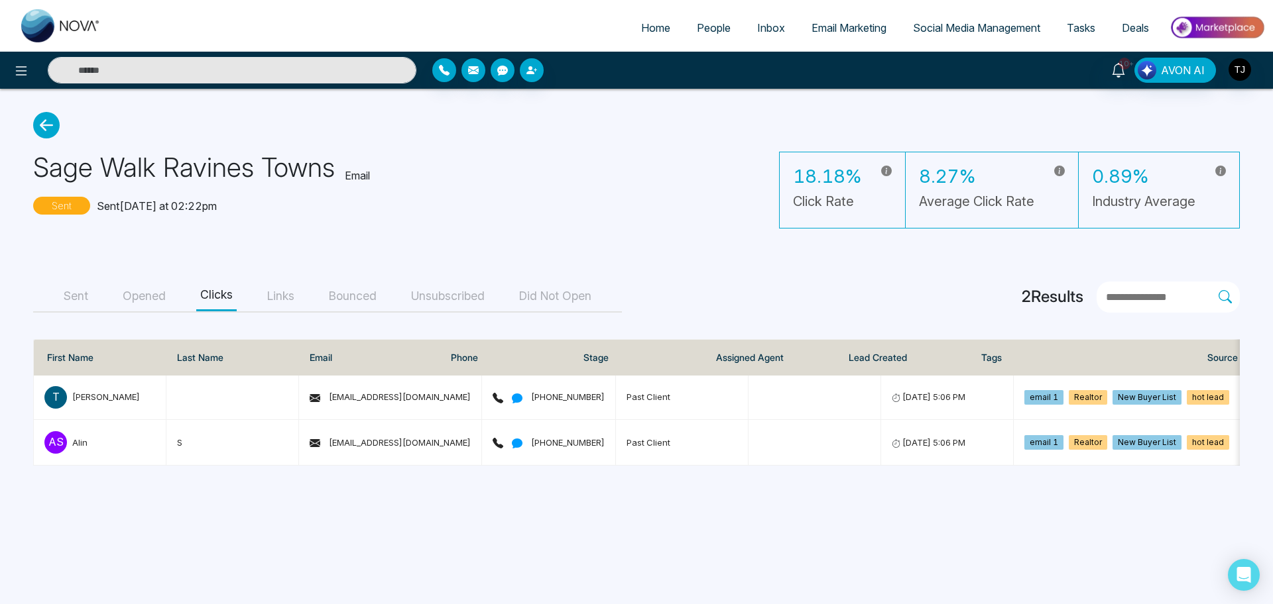
click at [45, 131] on icon at bounding box center [46, 125] width 27 height 27
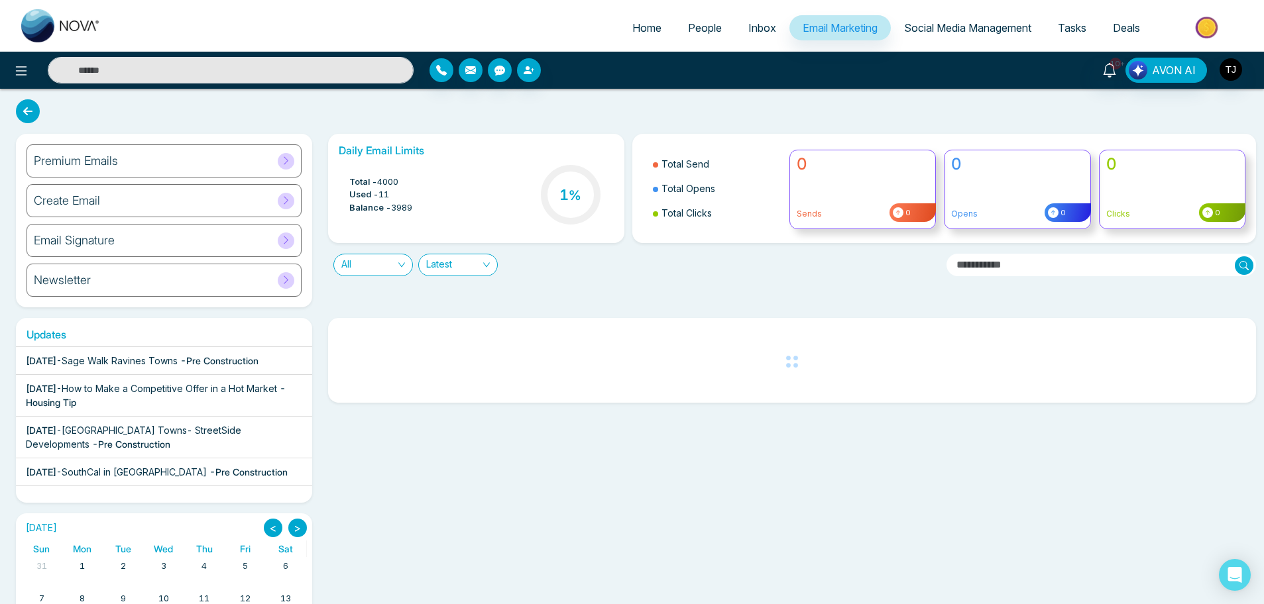
click at [634, 27] on span "Home" at bounding box center [646, 27] width 29 height 13
select select "*"
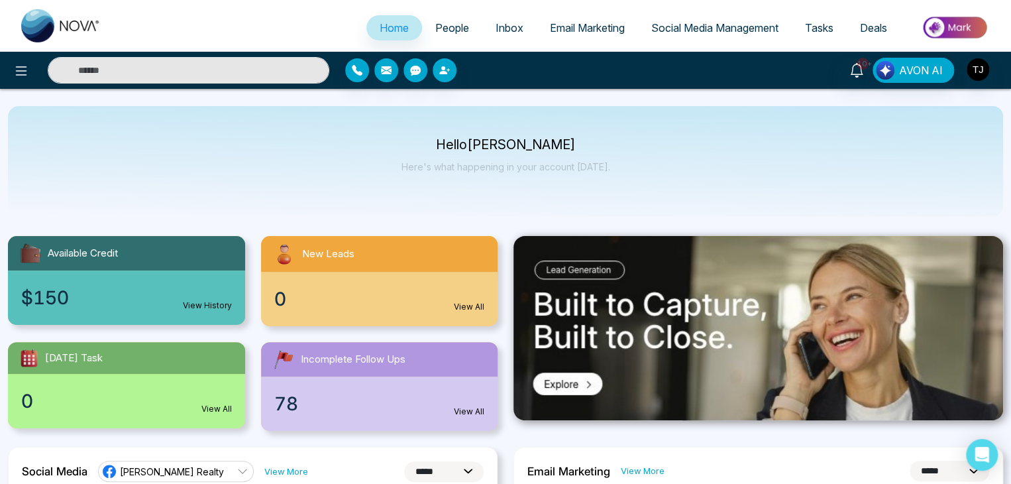
drag, startPoint x: 1257, startPoint y: 0, endPoint x: 737, endPoint y: 175, distance: 548.3
click at [737, 175] on div "Hello Tirston James Here's what happening in your account today." at bounding box center [505, 161] width 995 height 110
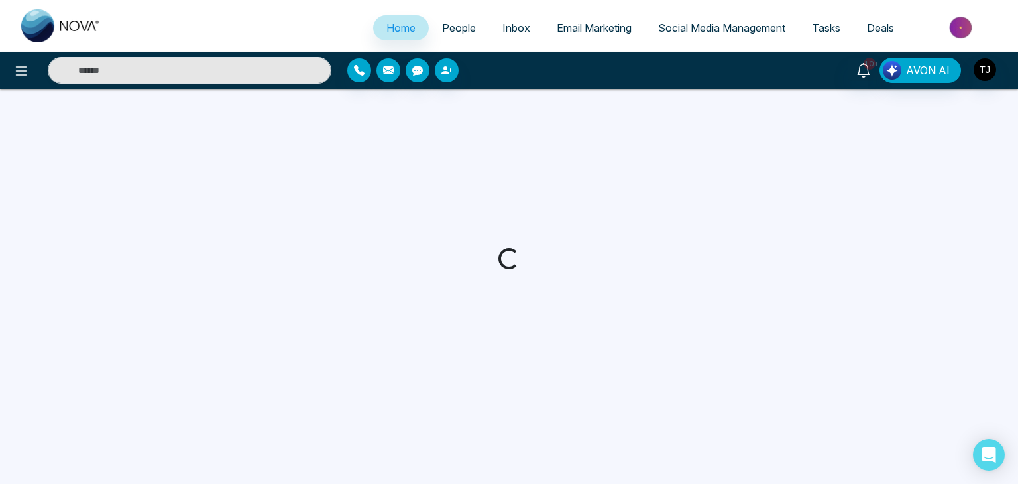
select select "*"
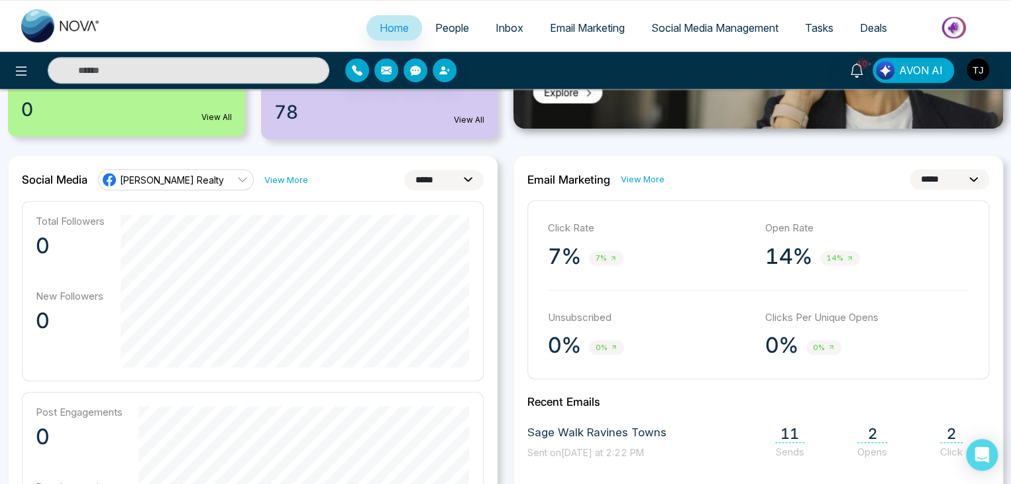
scroll to position [276, 0]
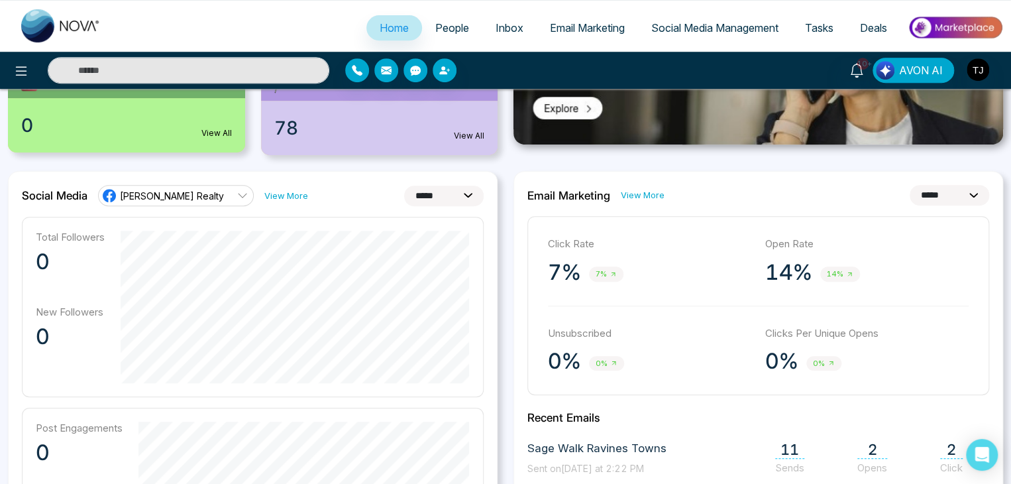
click at [578, 38] on link "Email Marketing" at bounding box center [587, 27] width 101 height 25
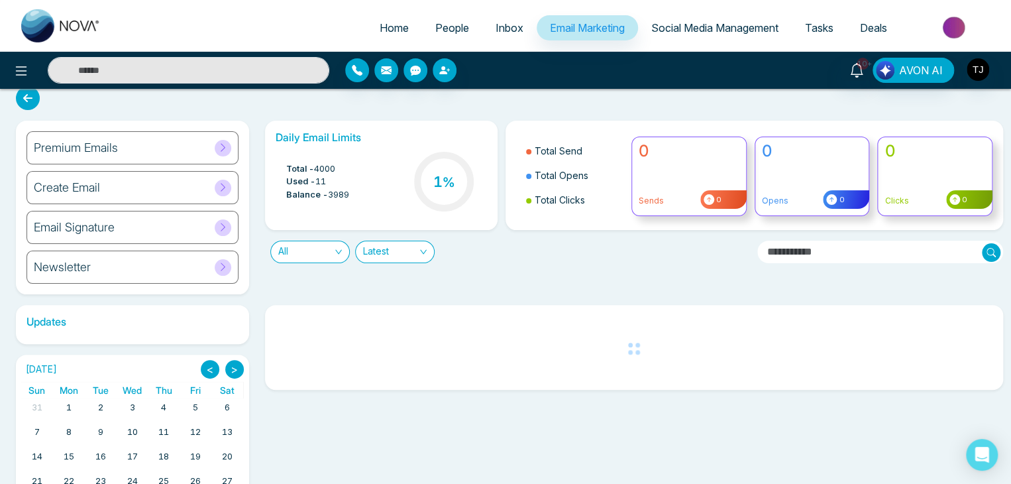
scroll to position [15, 0]
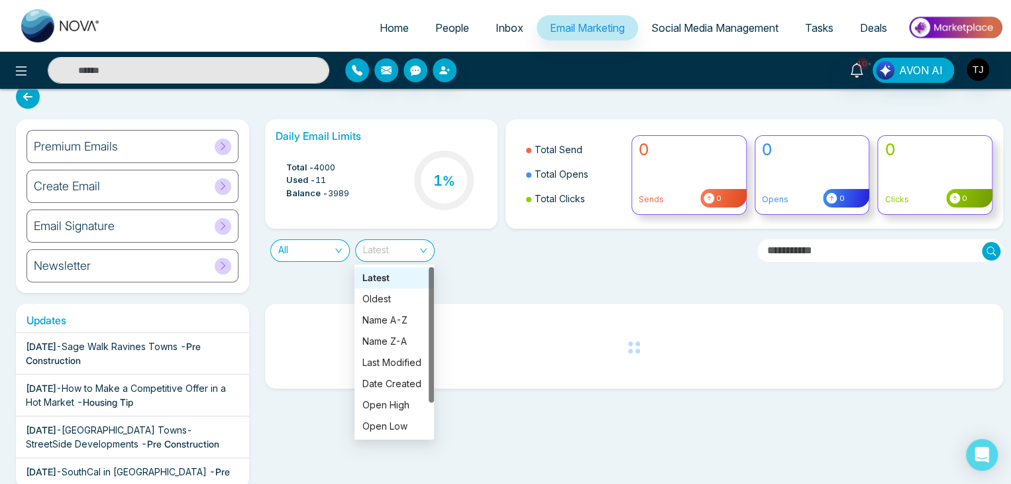
click at [400, 253] on span "Latest" at bounding box center [395, 250] width 64 height 21
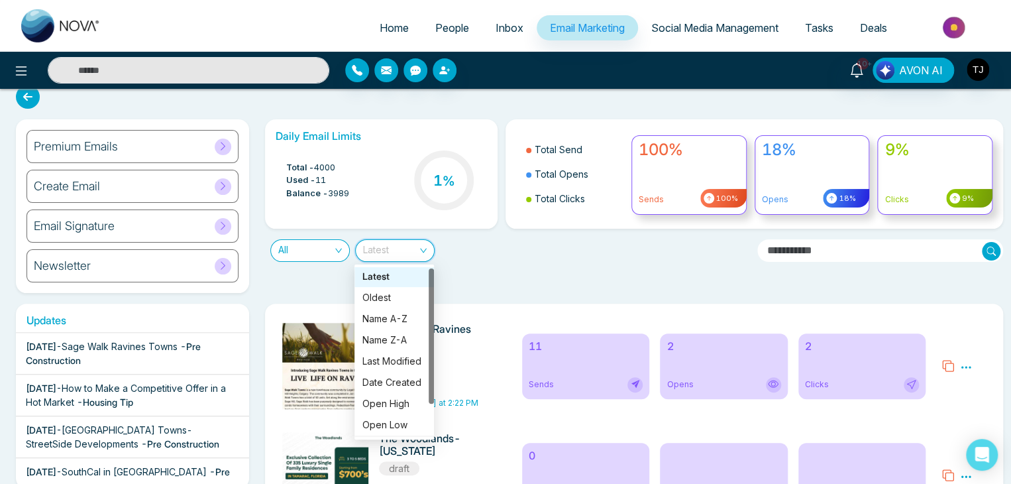
scroll to position [42, 0]
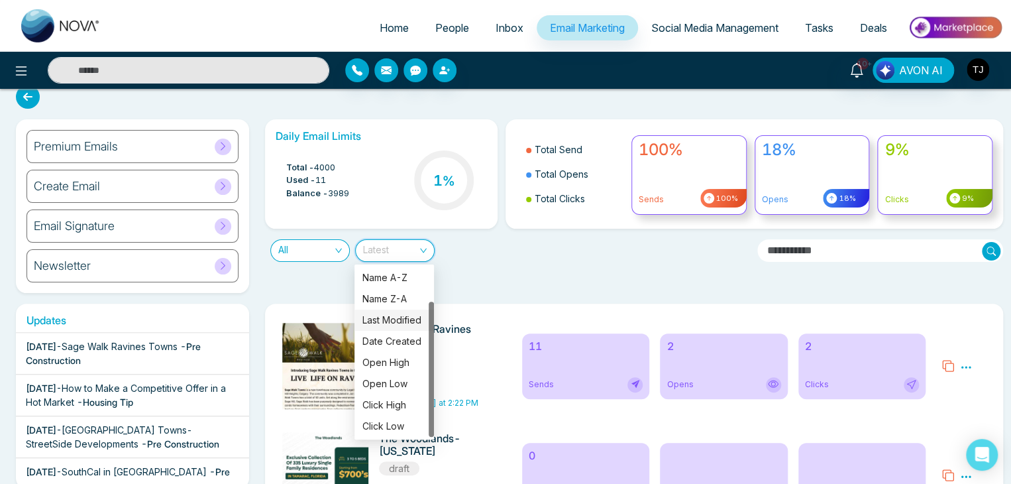
click at [329, 243] on span "All" at bounding box center [310, 250] width 64 height 21
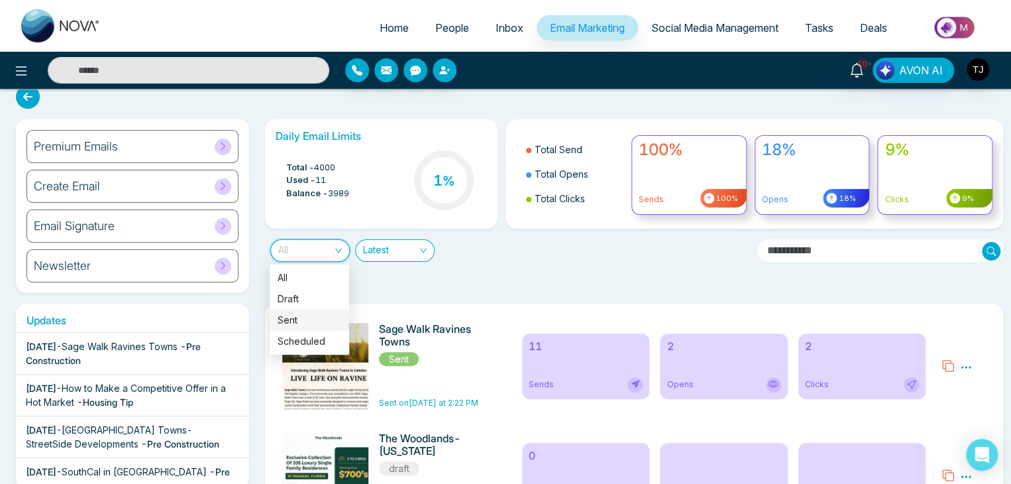
click at [325, 321] on div "Sent" at bounding box center [310, 320] width 64 height 15
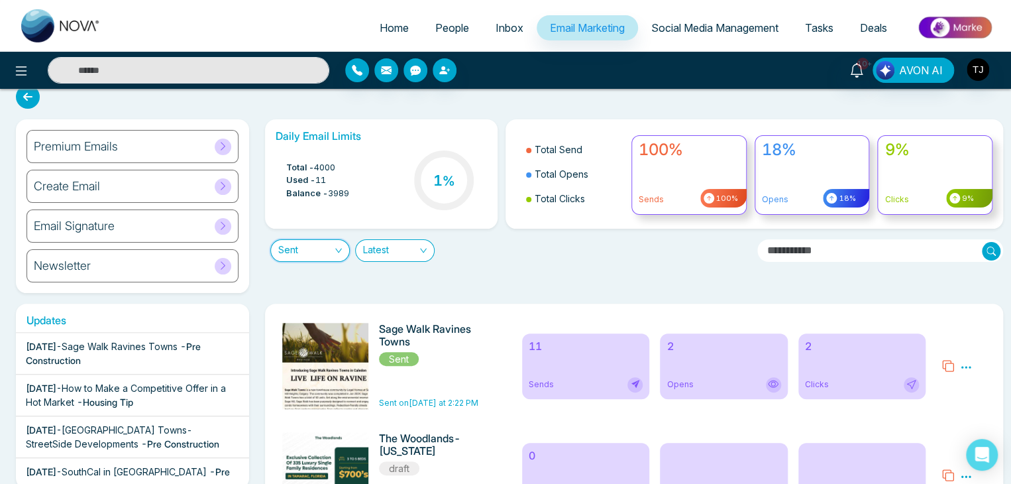
click at [547, 256] on div "Sent Sent Latest" at bounding box center [506, 245] width 498 height 33
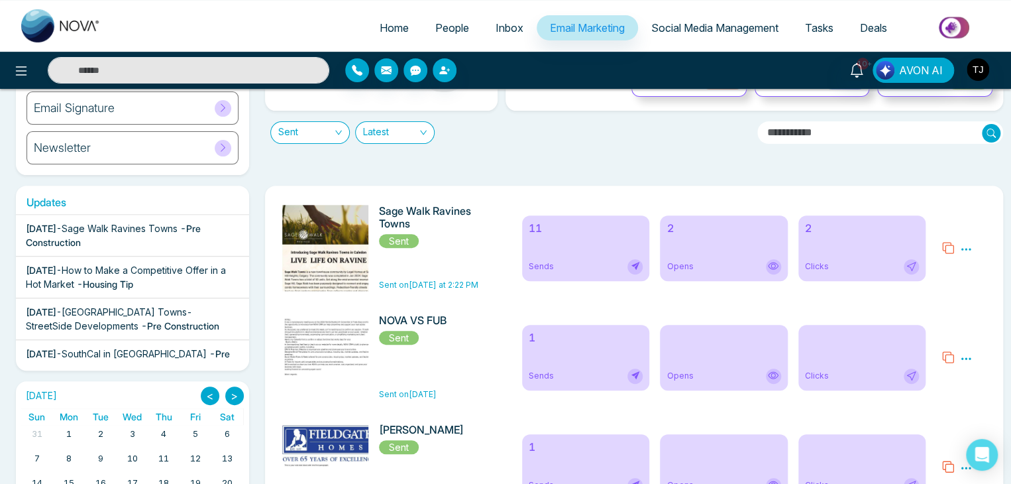
scroll to position [0, 0]
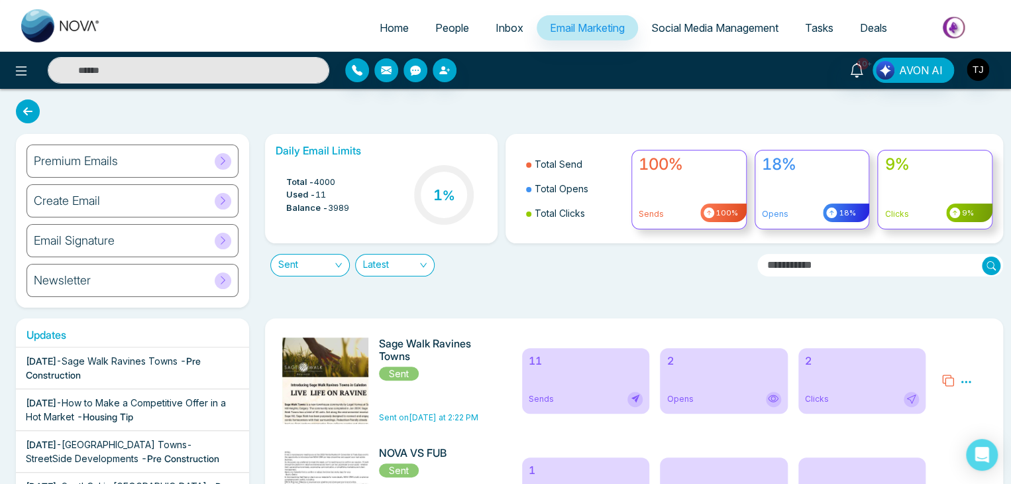
click at [380, 23] on span "Home" at bounding box center [394, 27] width 29 height 13
select select "*"
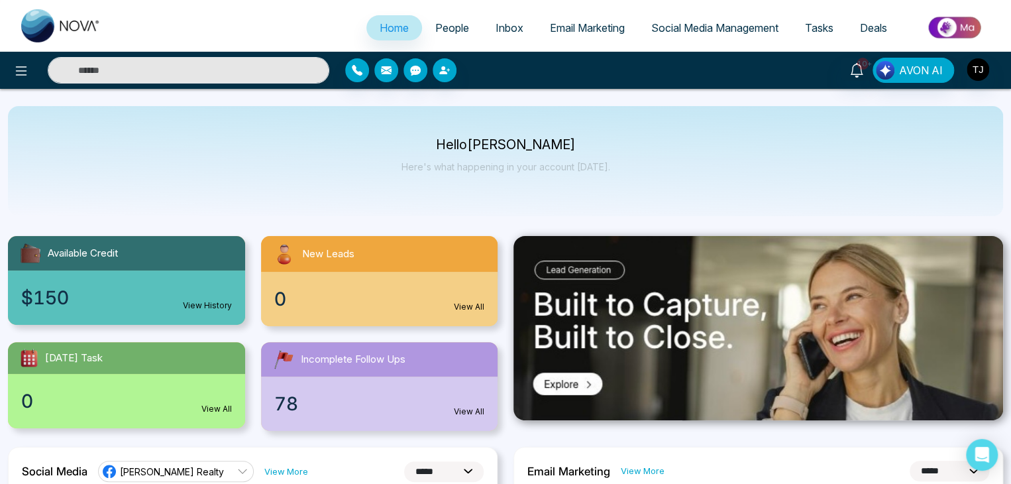
click at [441, 141] on p "Hello Tirston James" at bounding box center [506, 144] width 209 height 11
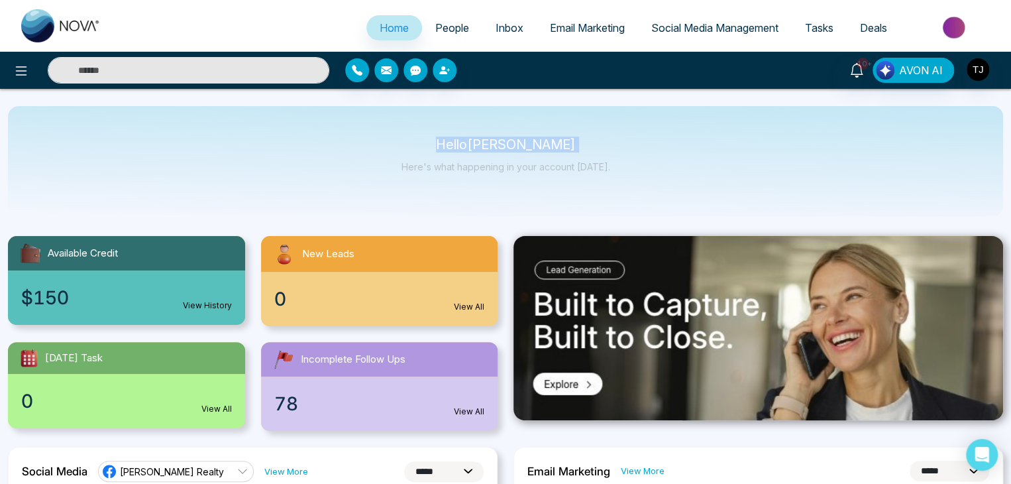
click at [441, 141] on p "Hello Tirston James" at bounding box center [506, 144] width 209 height 11
click at [440, 152] on div "Hello Tirston James Here's what happening in your account today." at bounding box center [506, 161] width 209 height 44
click at [978, 71] on img "button" at bounding box center [978, 69] width 23 height 23
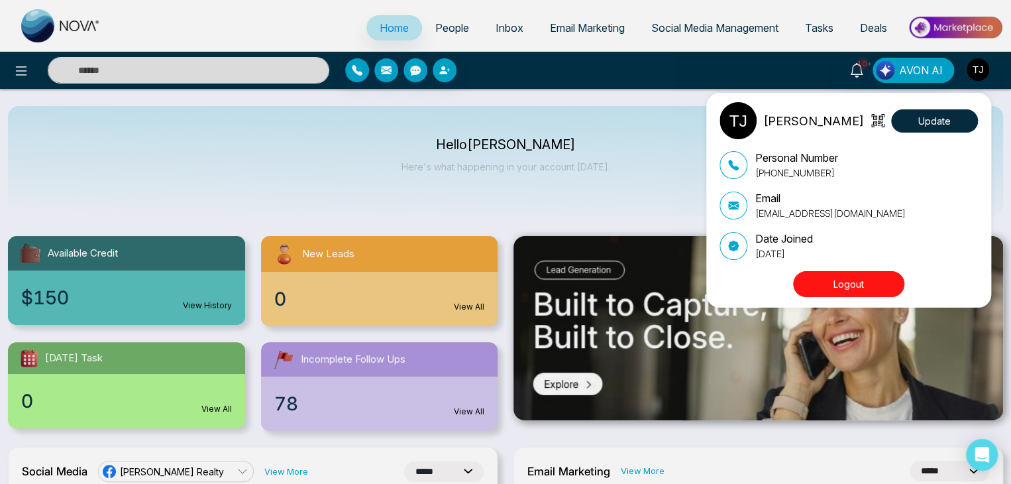
click at [978, 71] on div "Tirston James Update Personal Number +16472175256 Email tirstonjames@gmail.com …" at bounding box center [505, 242] width 1011 height 484
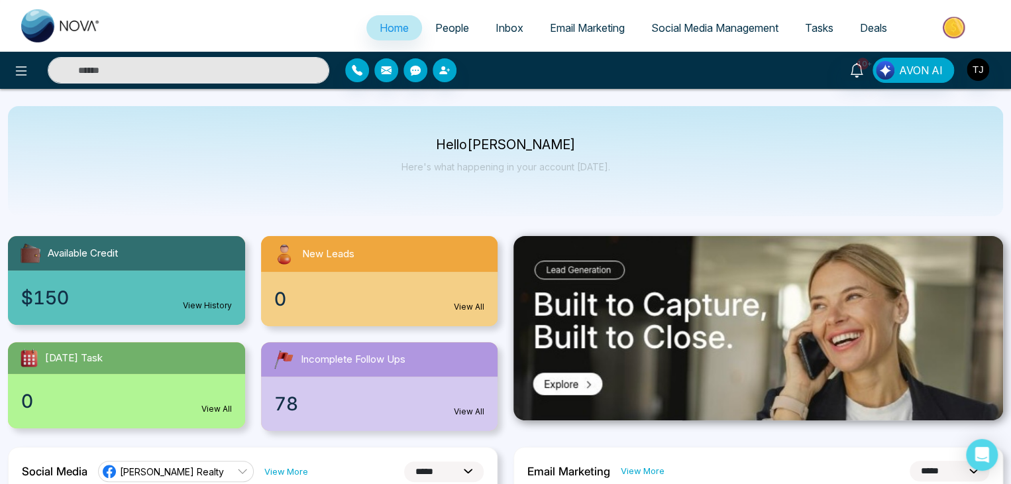
click at [667, 21] on span "Social Media Management" at bounding box center [715, 27] width 127 height 13
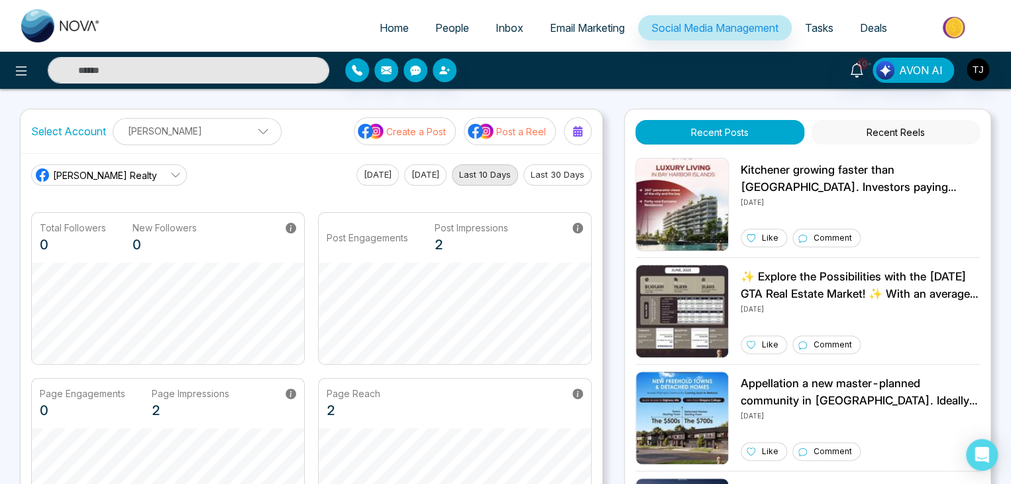
click at [799, 28] on link "Tasks" at bounding box center [819, 27] width 55 height 25
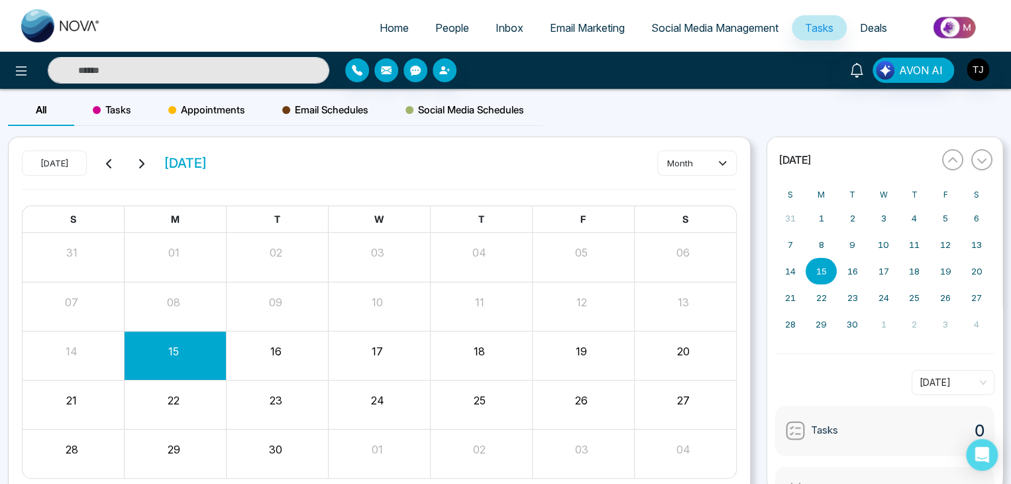
click at [847, 21] on link "Deals" at bounding box center [874, 27] width 54 height 25
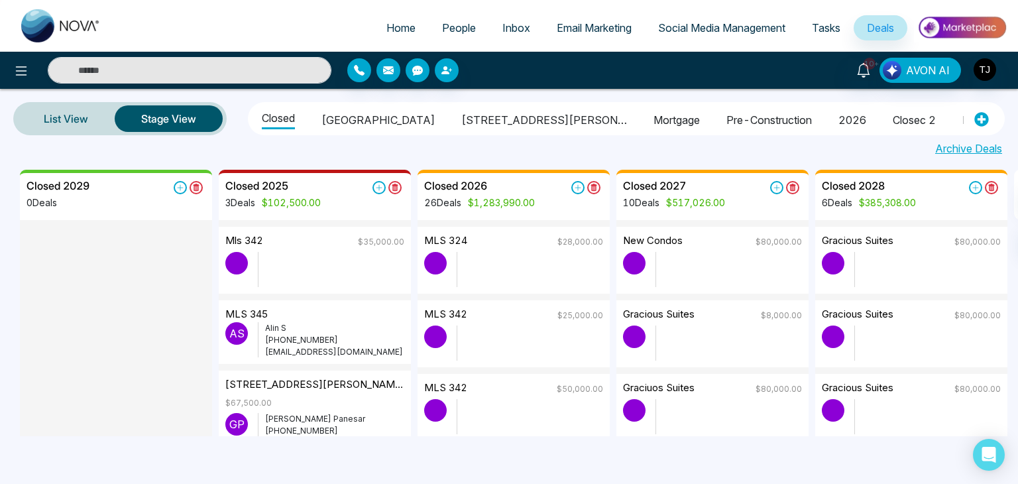
click at [398, 38] on link "Home" at bounding box center [401, 27] width 56 height 25
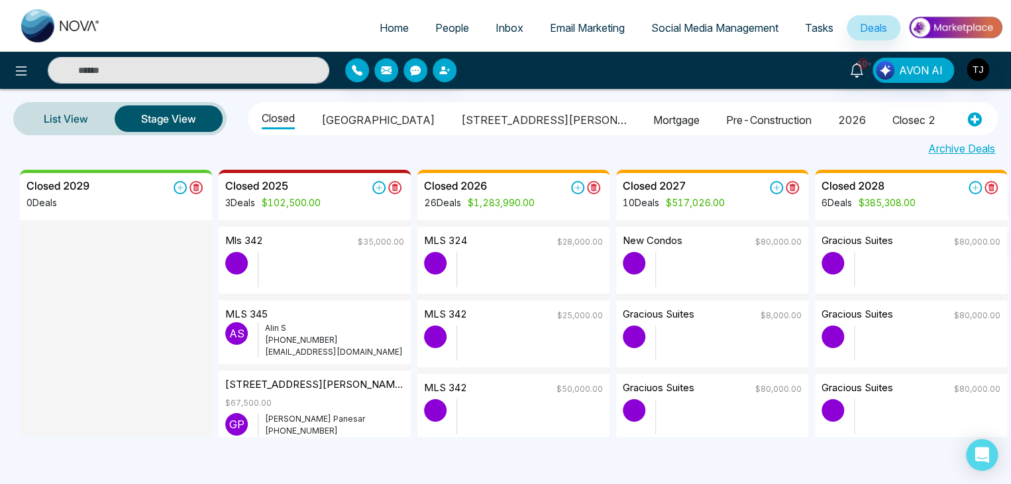
select select "*"
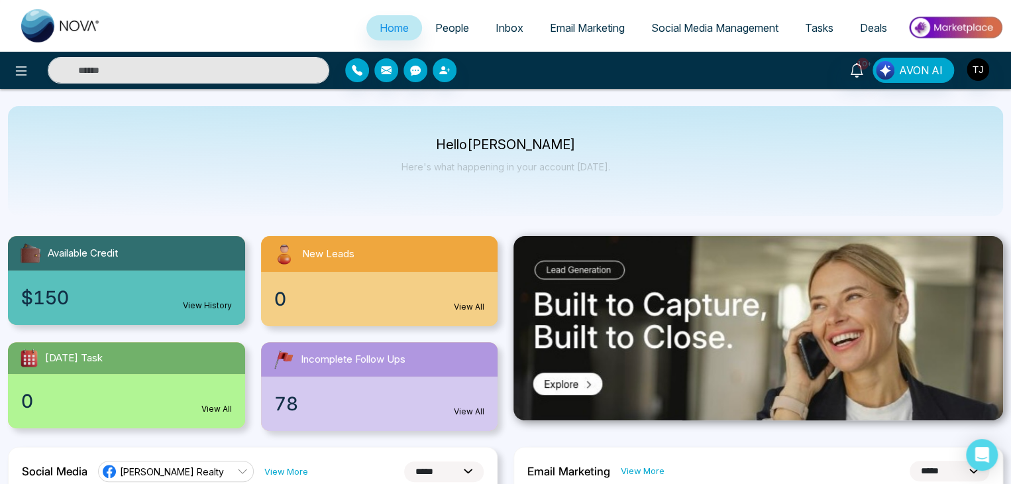
click at [999, 72] on div "10+ AVON AI" at bounding box center [801, 70] width 406 height 25
click at [30, 62] on button at bounding box center [21, 70] width 27 height 27
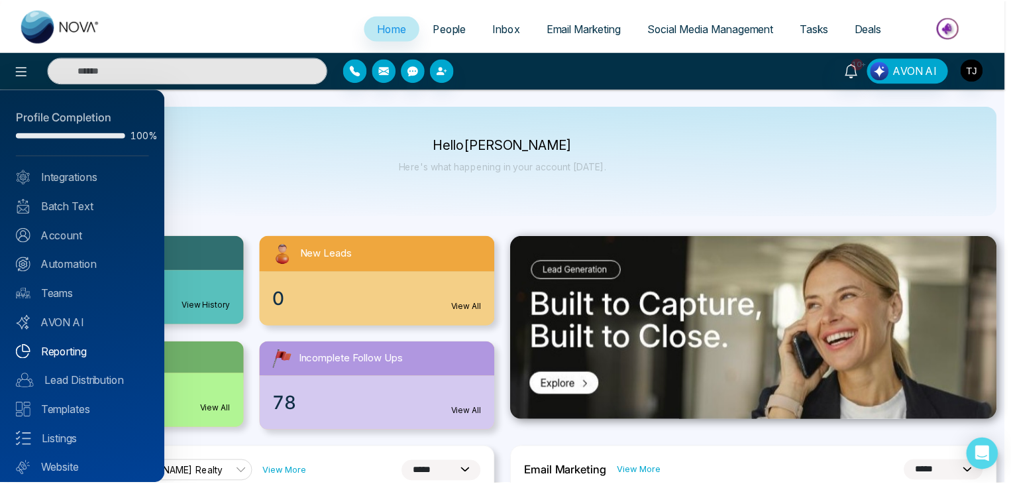
scroll to position [37, 0]
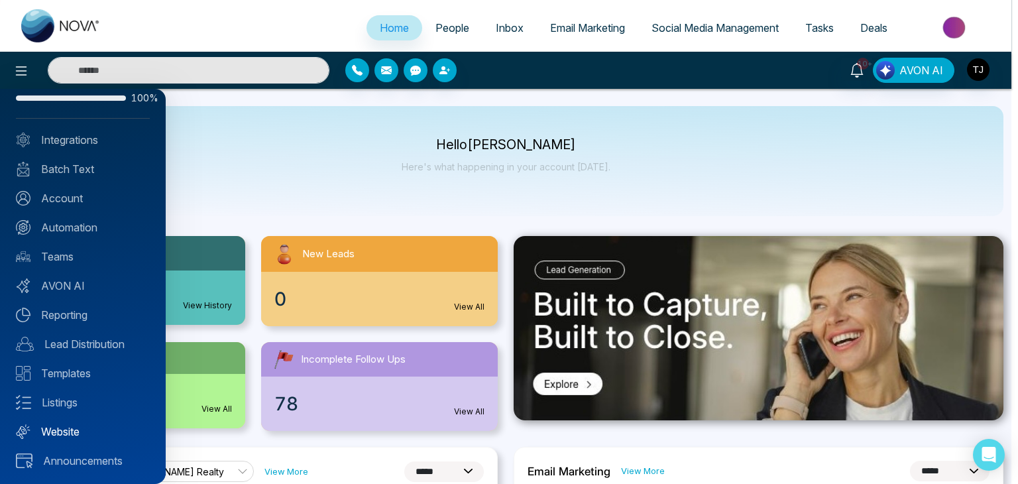
click at [80, 425] on link "Website" at bounding box center [83, 432] width 134 height 16
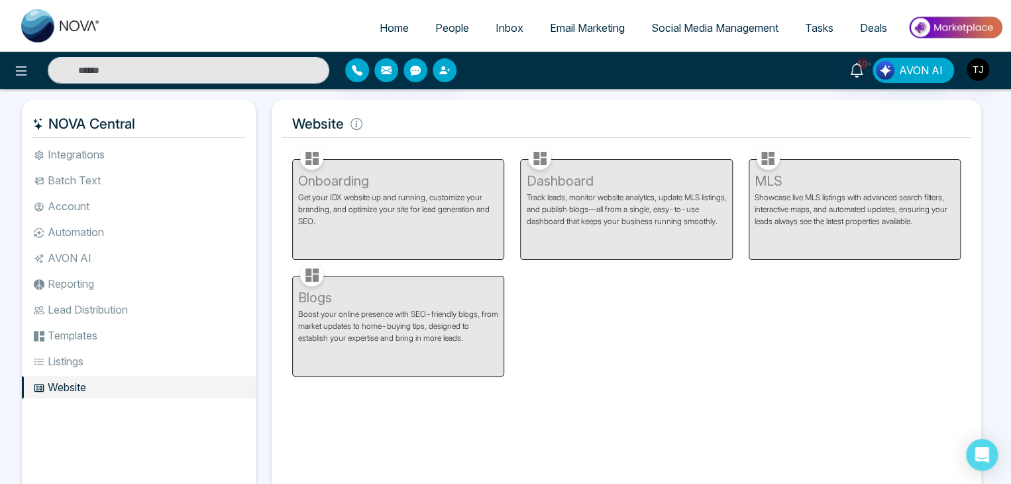
click at [120, 154] on li "Integrations" at bounding box center [139, 154] width 234 height 23
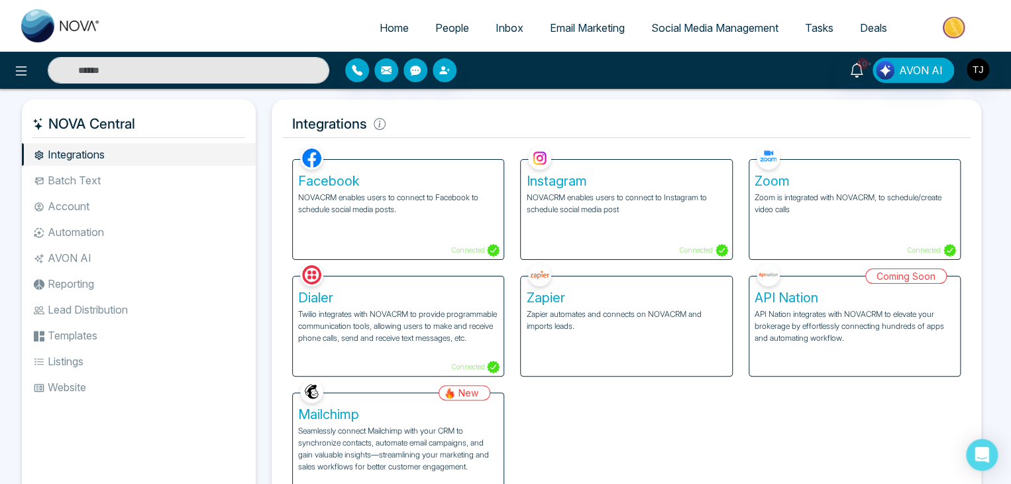
click at [380, 32] on span "Home" at bounding box center [394, 27] width 29 height 13
select select "*"
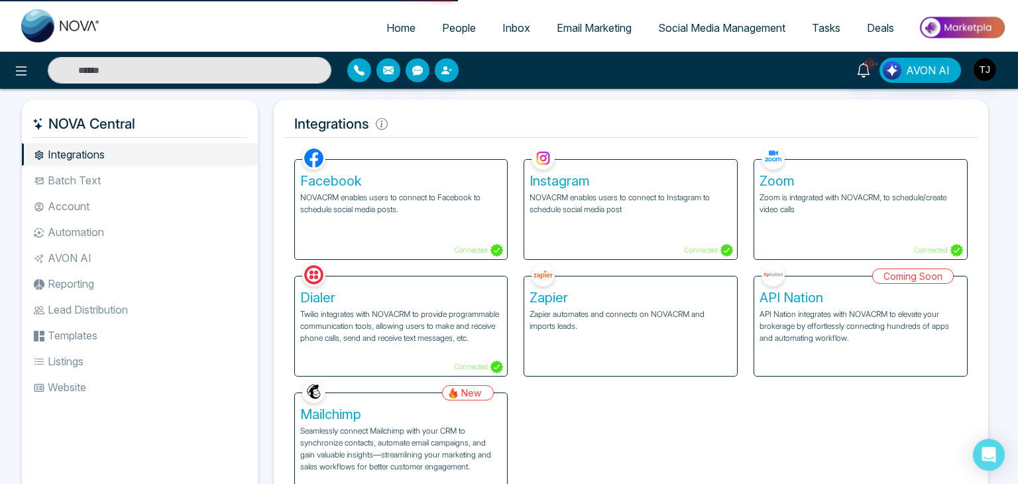
select select "*"
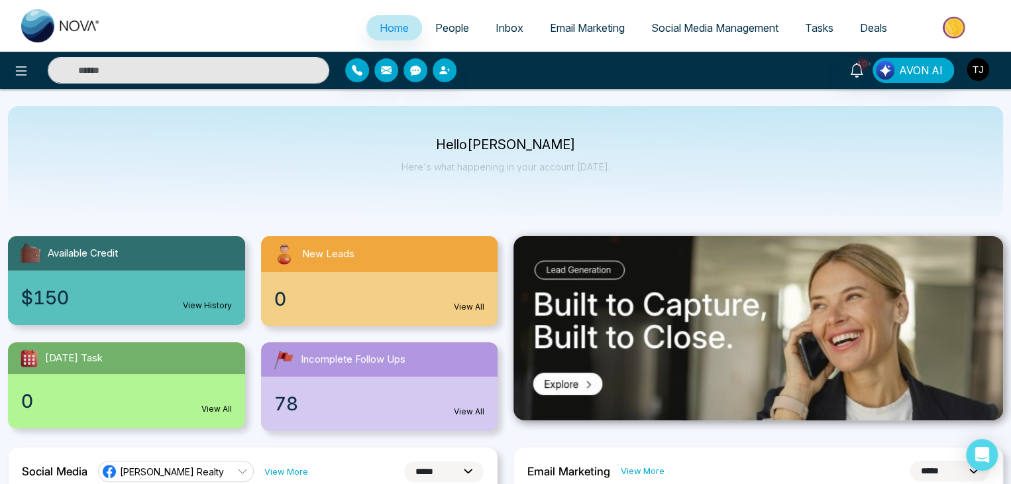
click at [970, 67] on img "button" at bounding box center [978, 69] width 23 height 23
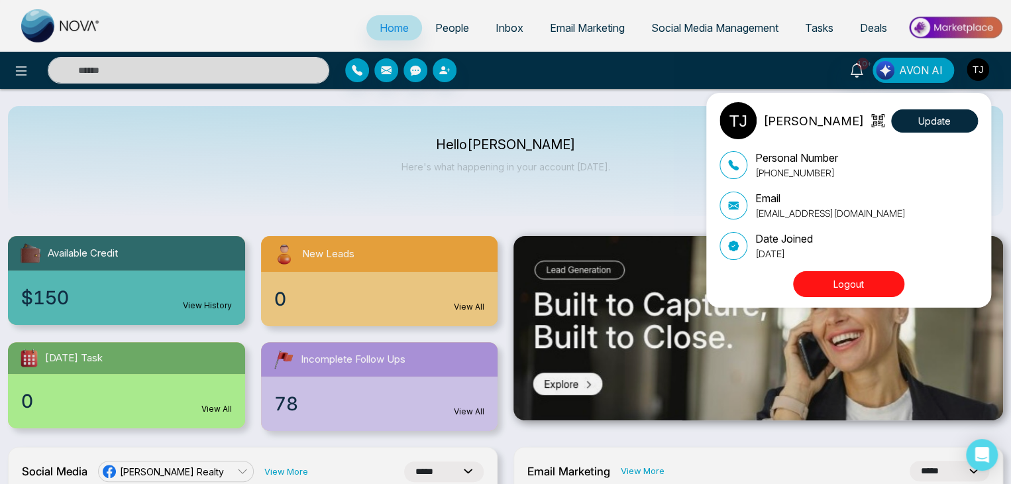
click at [872, 273] on button "Logout" at bounding box center [848, 284] width 111 height 26
